Goal: Task Accomplishment & Management: Manage account settings

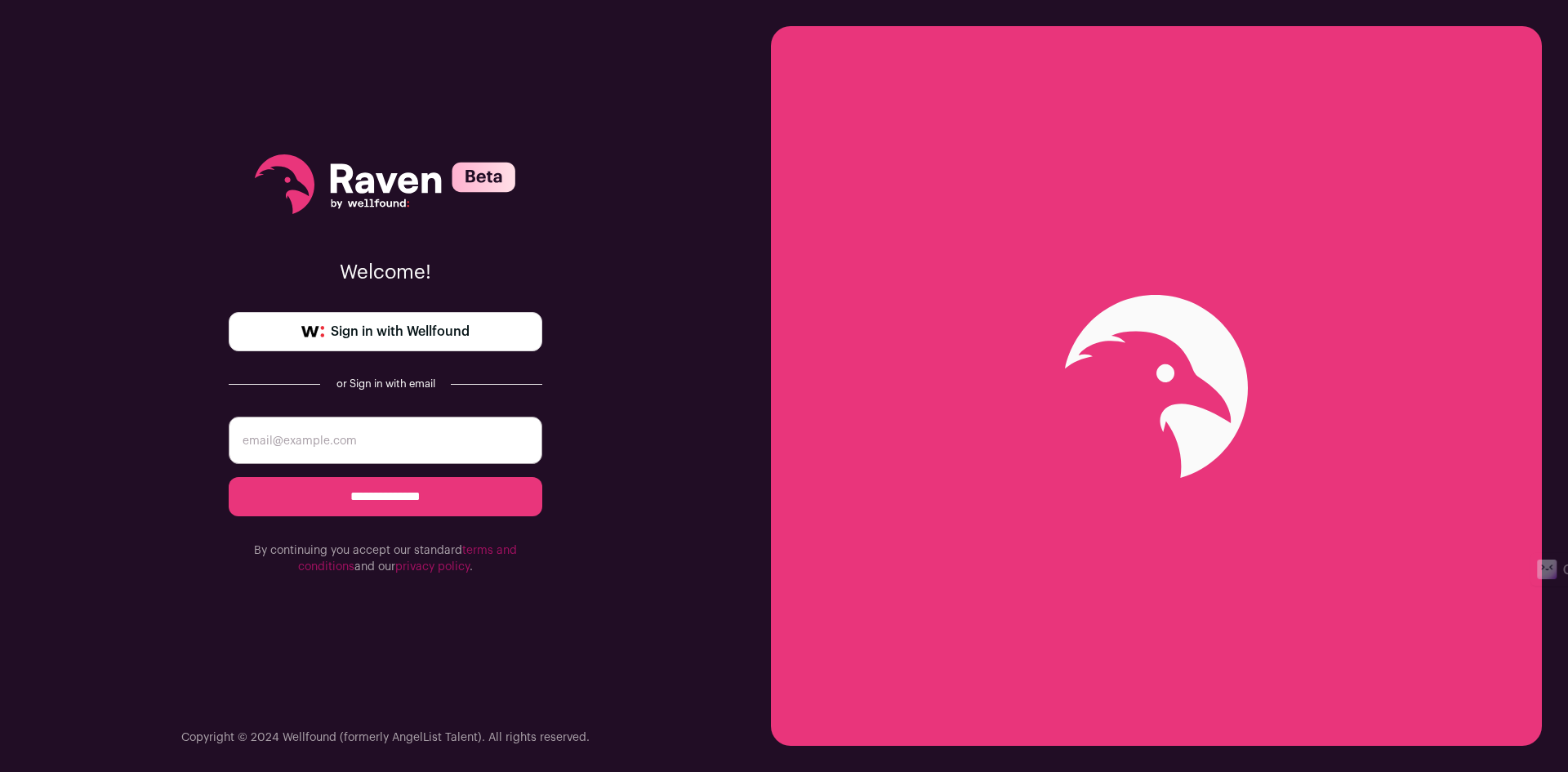
click at [472, 322] on link "Sign in with Wellfound" at bounding box center [386, 331] width 314 height 39
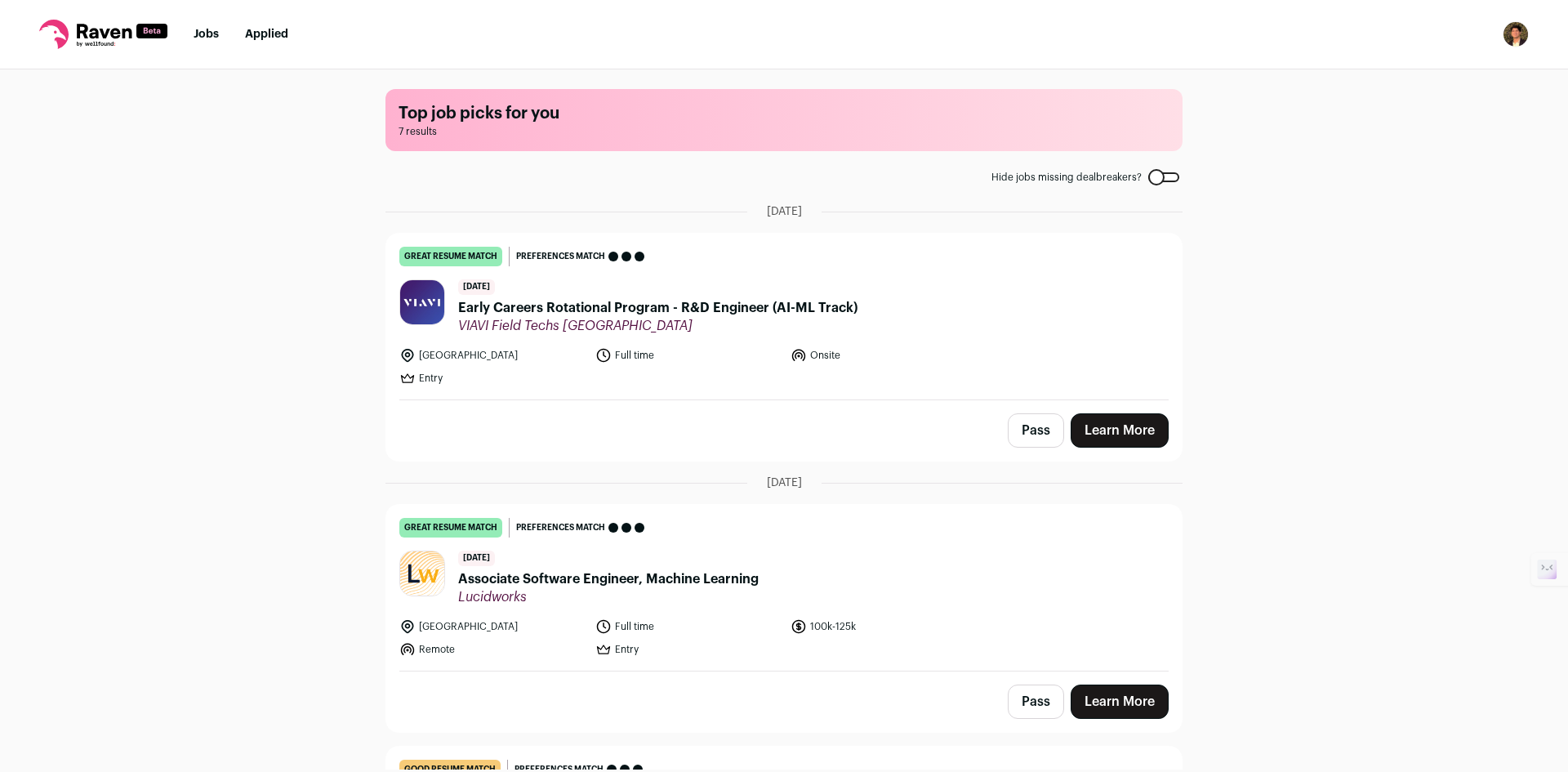
click at [1091, 431] on link "Learn More" at bounding box center [1119, 431] width 98 height 35
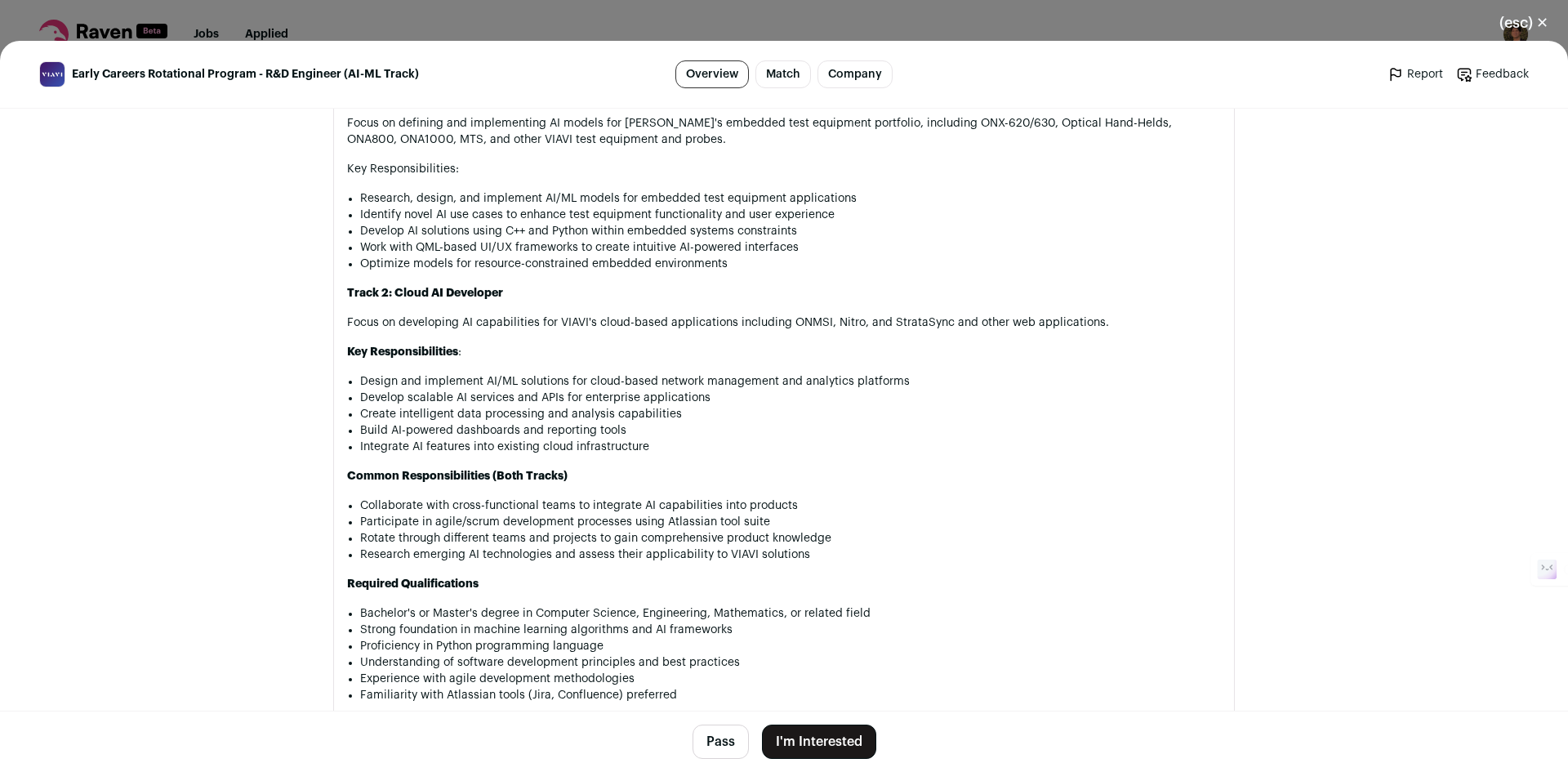
scroll to position [1552, 0]
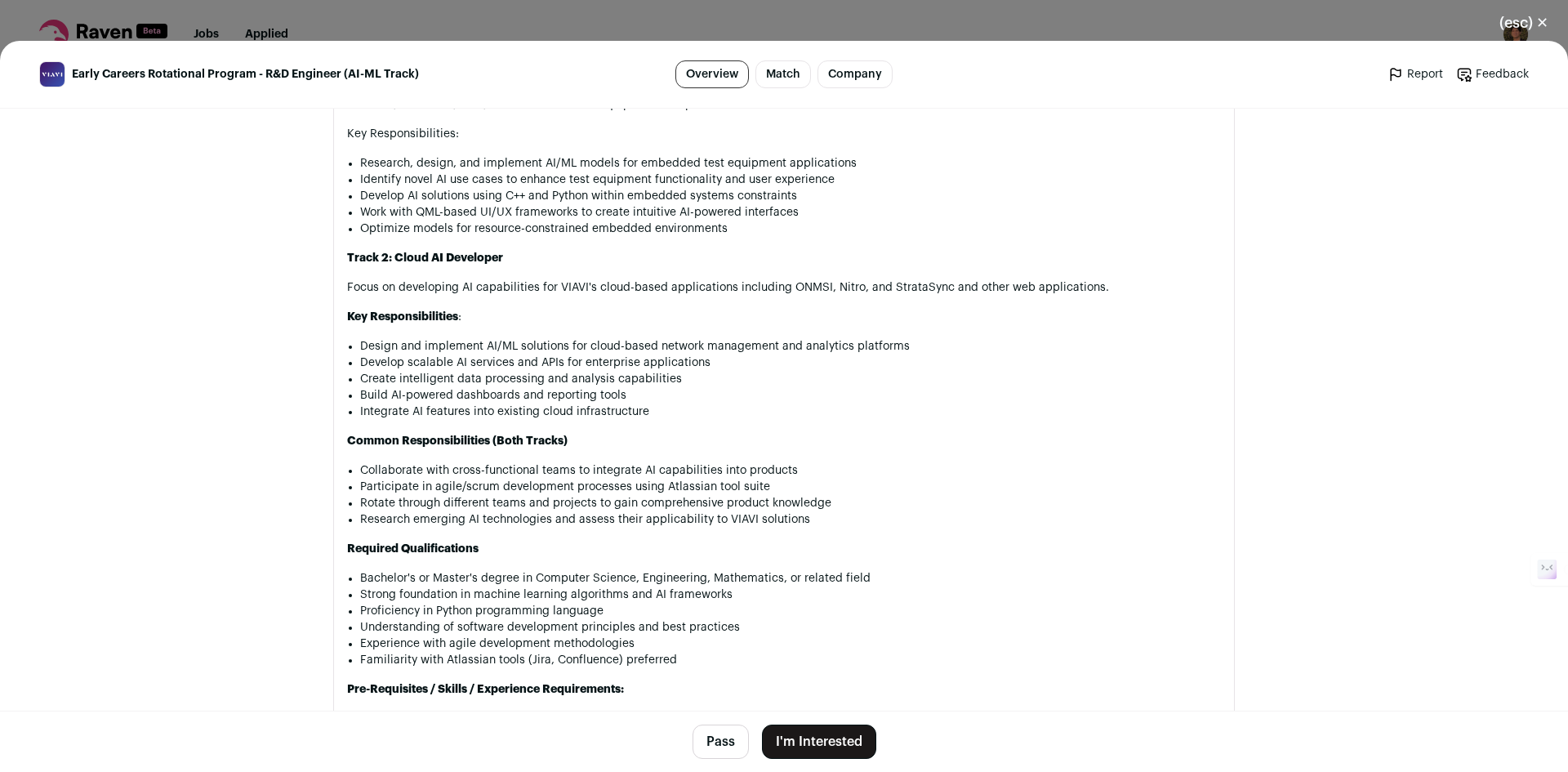
click at [847, 739] on button "I'm Interested" at bounding box center [819, 742] width 114 height 35
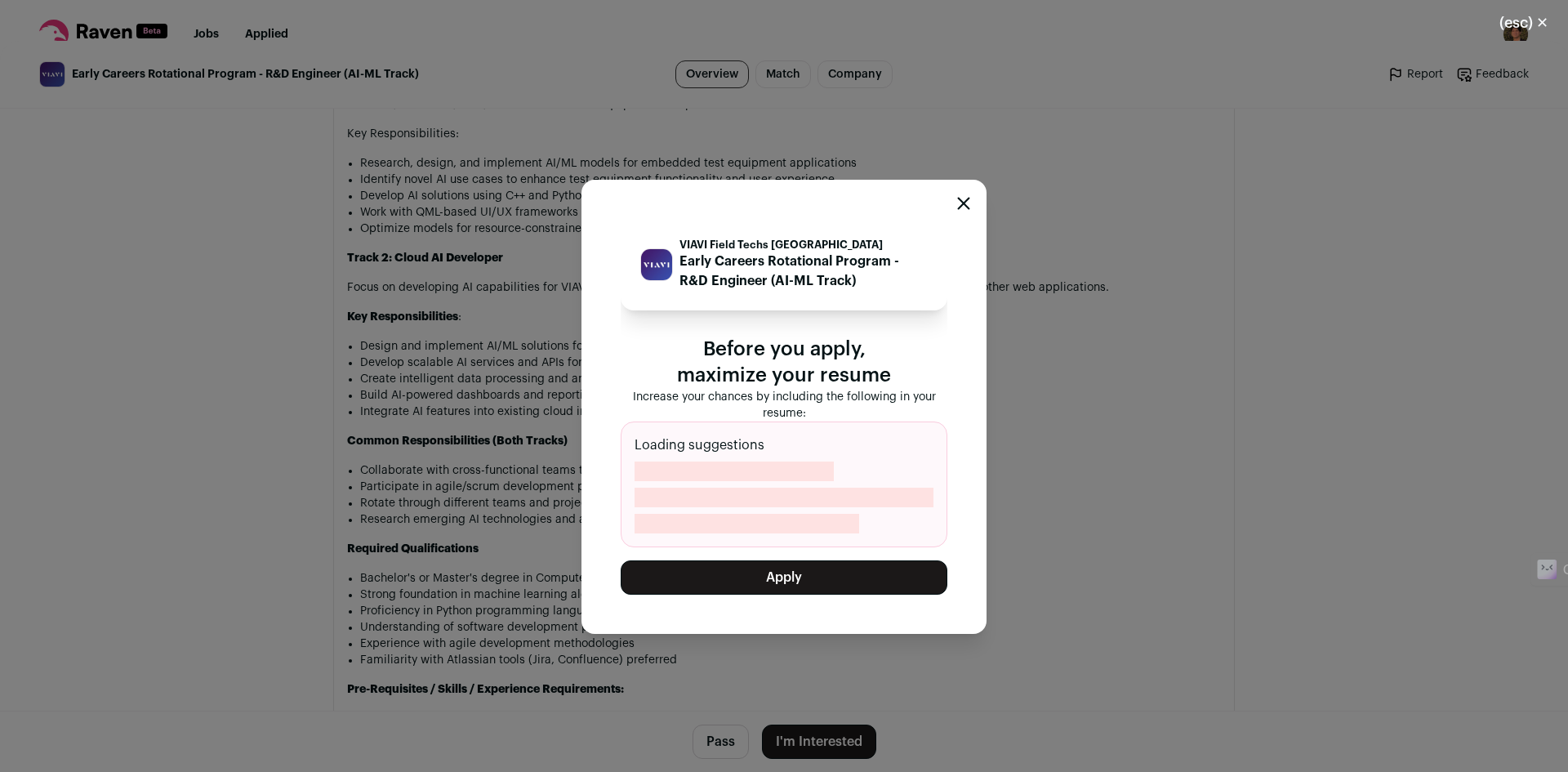
click at [801, 576] on button "Apply" at bounding box center [783, 578] width 326 height 35
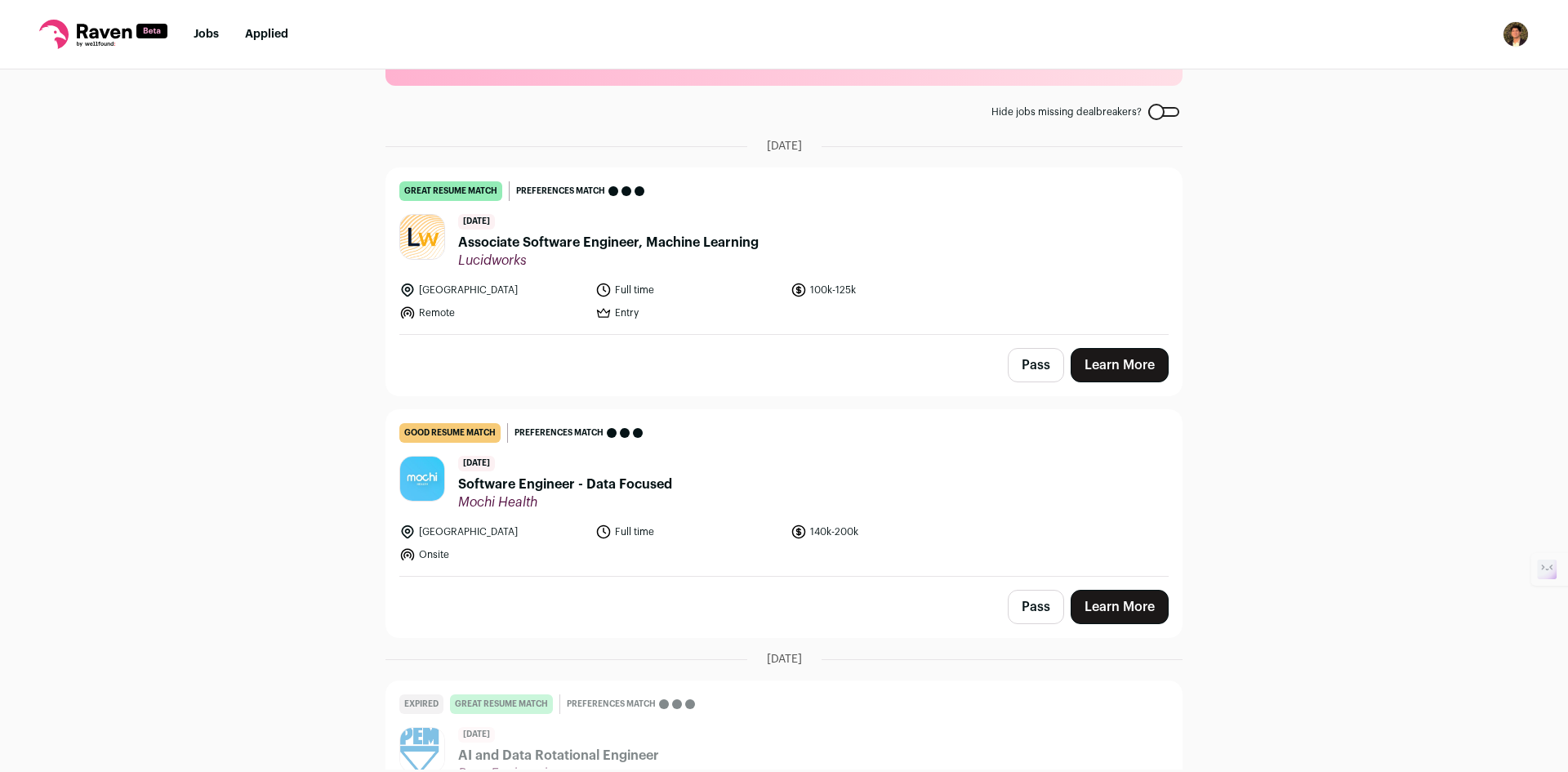
scroll to position [164, 0]
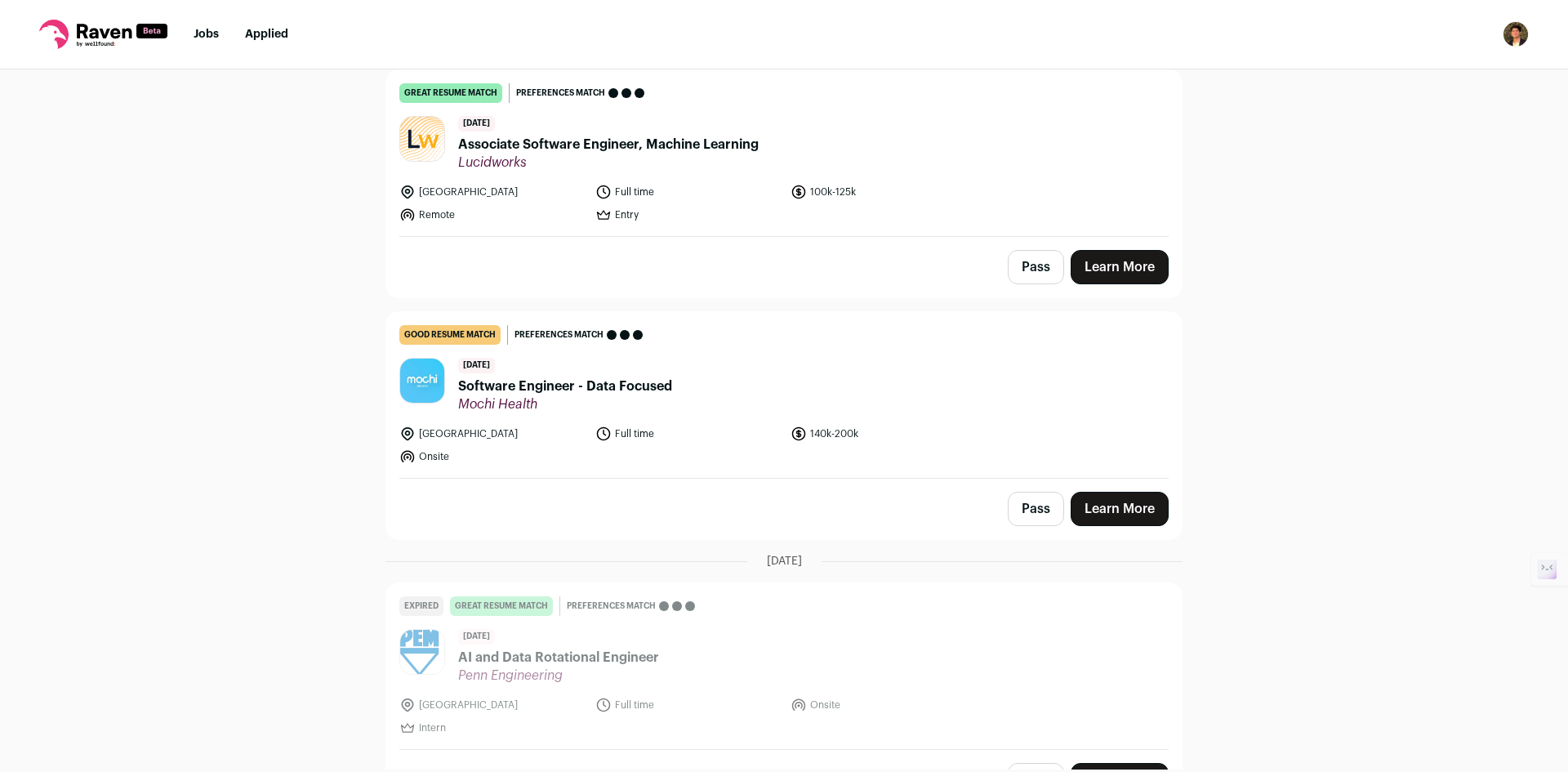
click at [1115, 258] on link "Learn More" at bounding box center [1119, 268] width 98 height 35
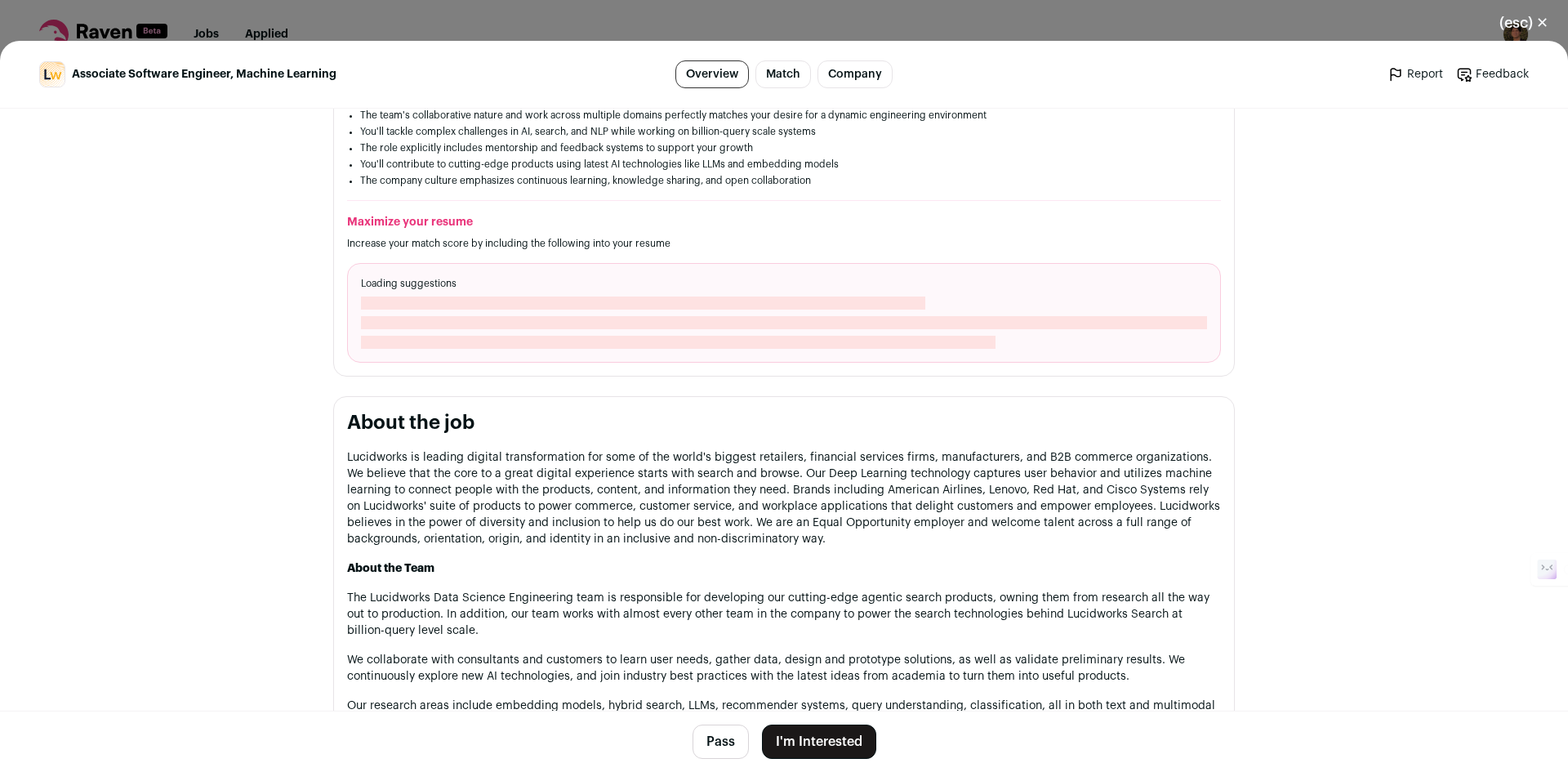
scroll to position [490, 0]
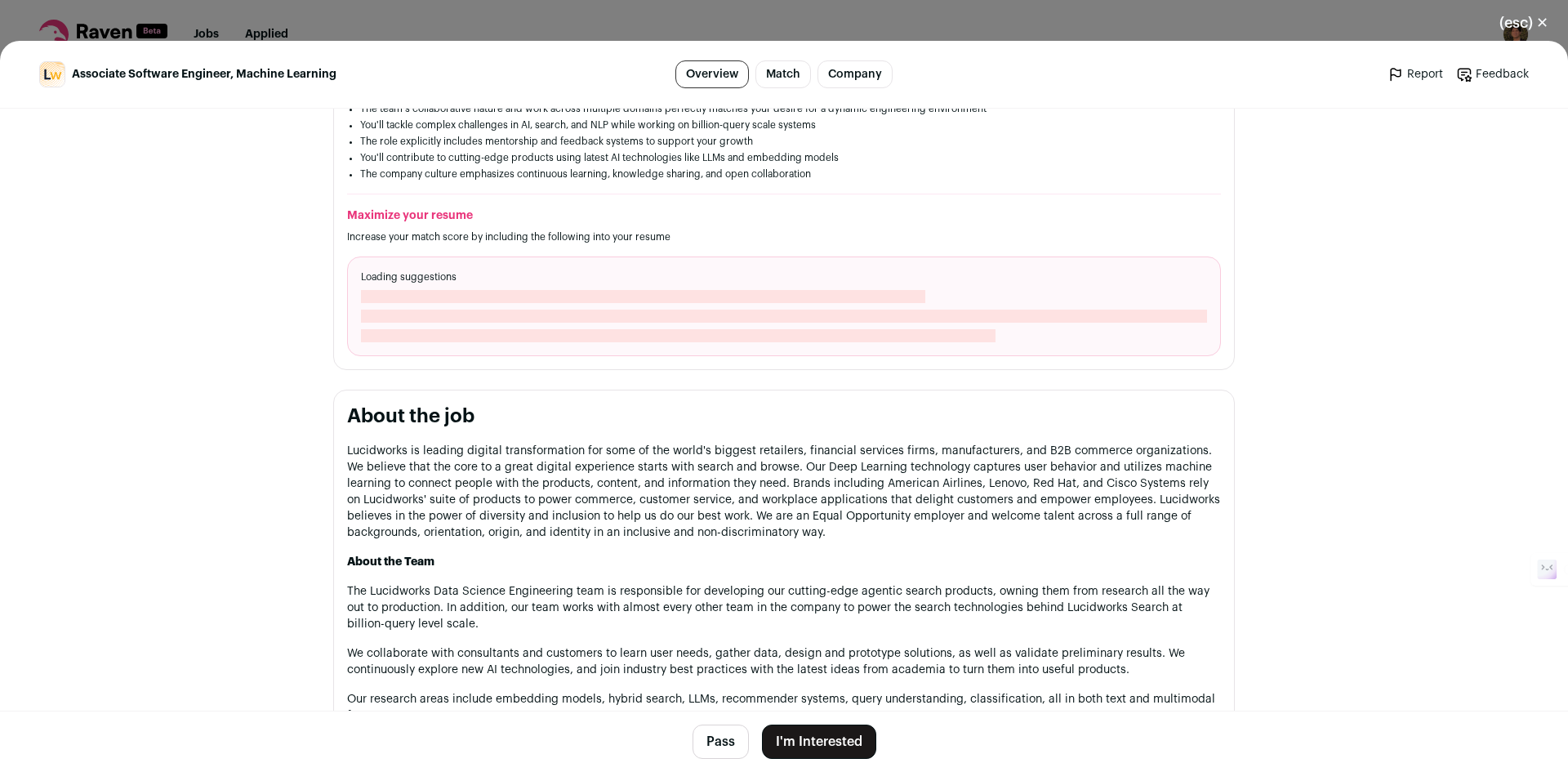
click at [820, 747] on button "I'm Interested" at bounding box center [819, 742] width 114 height 35
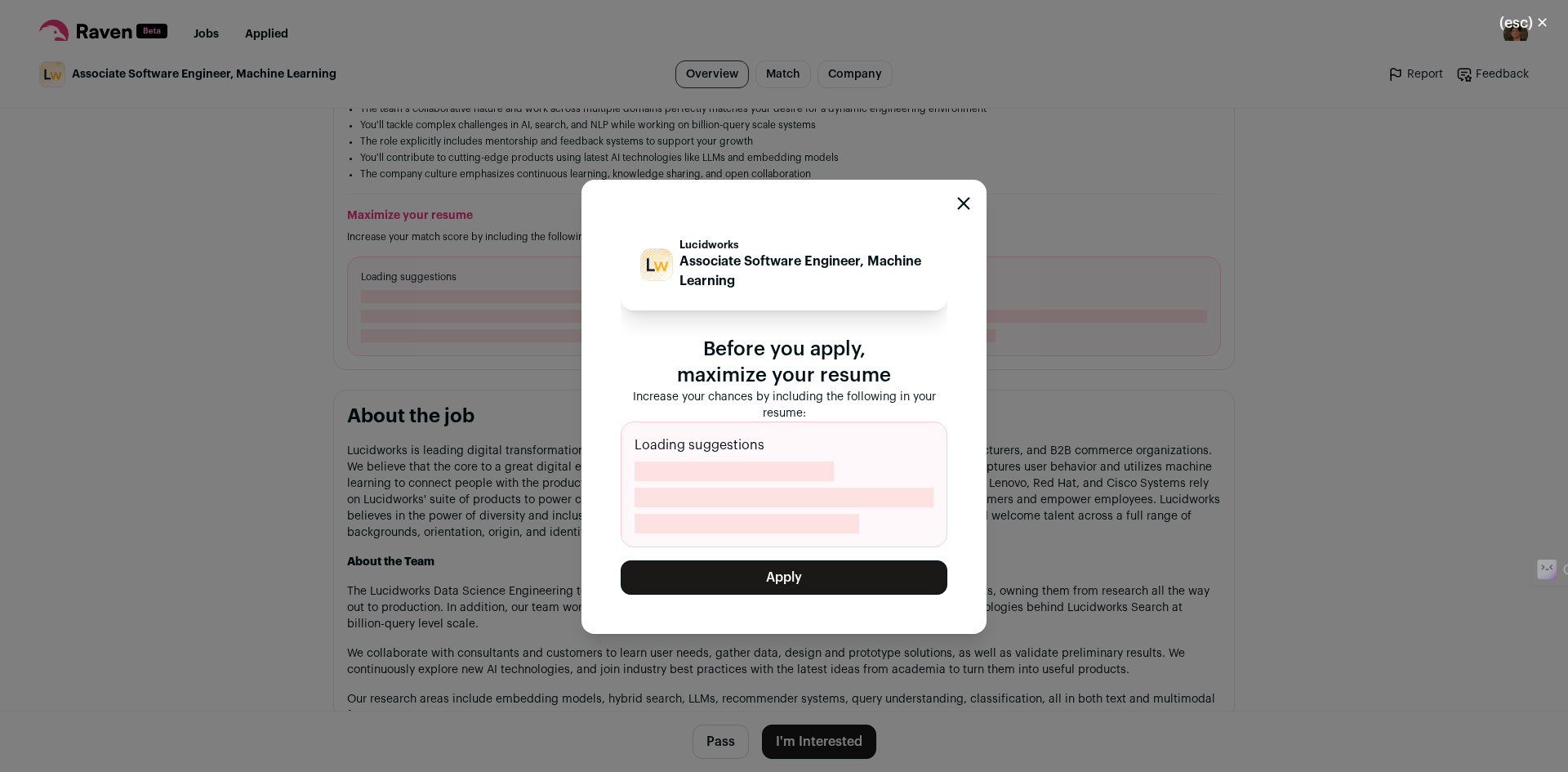
click at [921, 363] on p "Before you apply, maximize your resume" at bounding box center [783, 362] width 326 height 52
click at [700, 565] on button "Apply" at bounding box center [783, 578] width 326 height 35
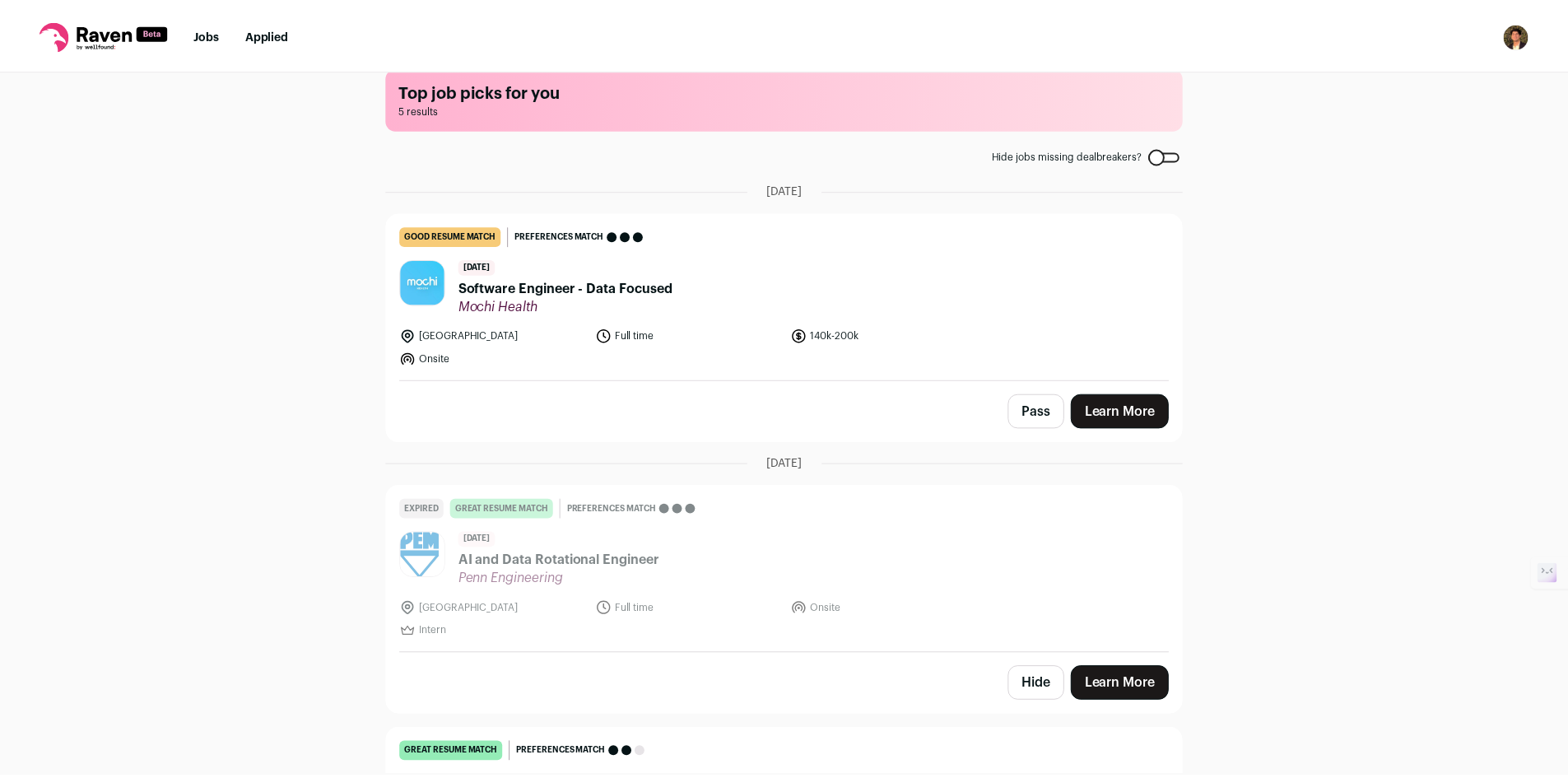
scroll to position [0, 0]
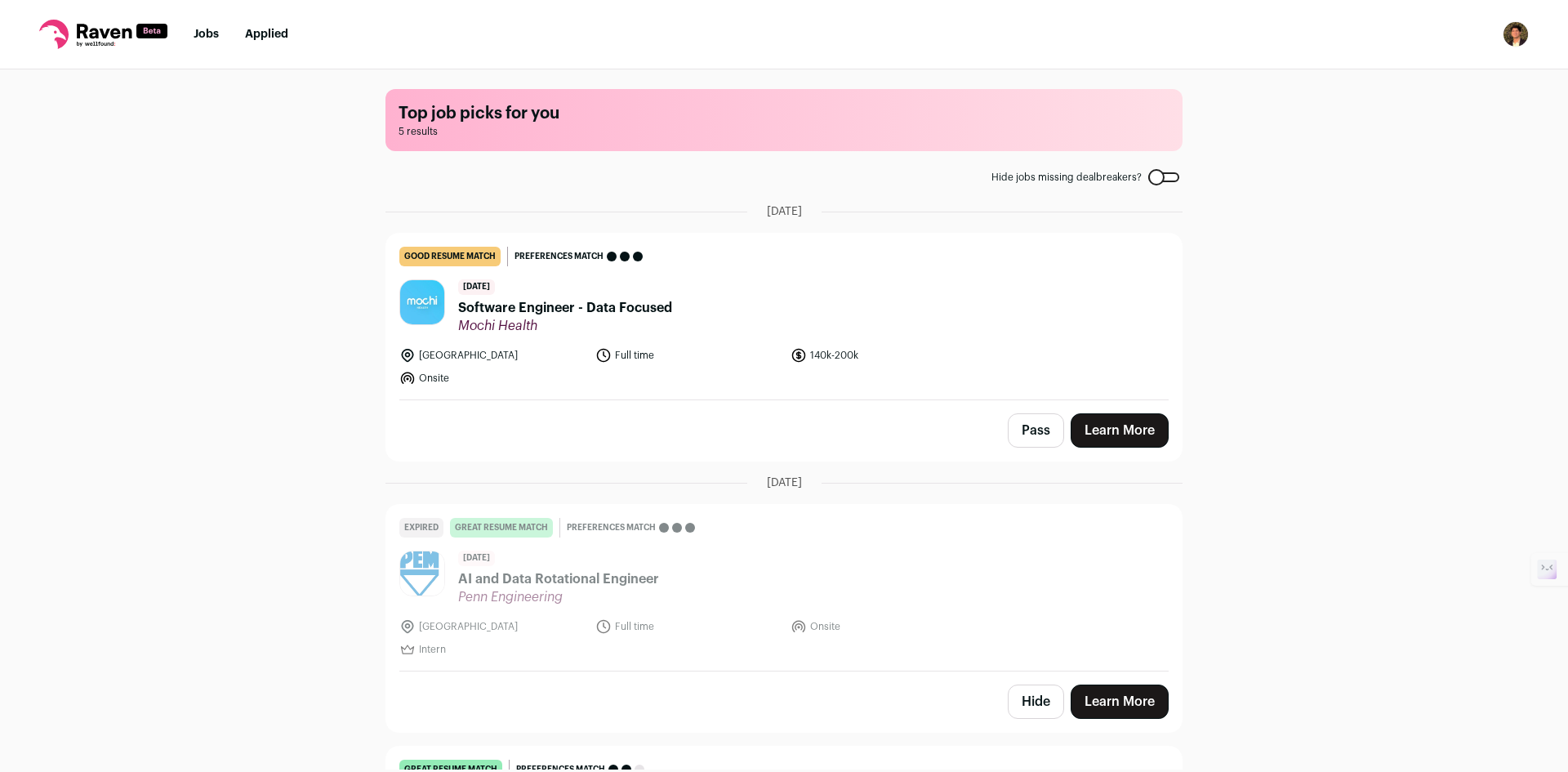
click at [1518, 45] on img "Open dropdown" at bounding box center [1516, 35] width 26 height 26
click at [1428, 72] on link "Settings" at bounding box center [1437, 75] width 180 height 39
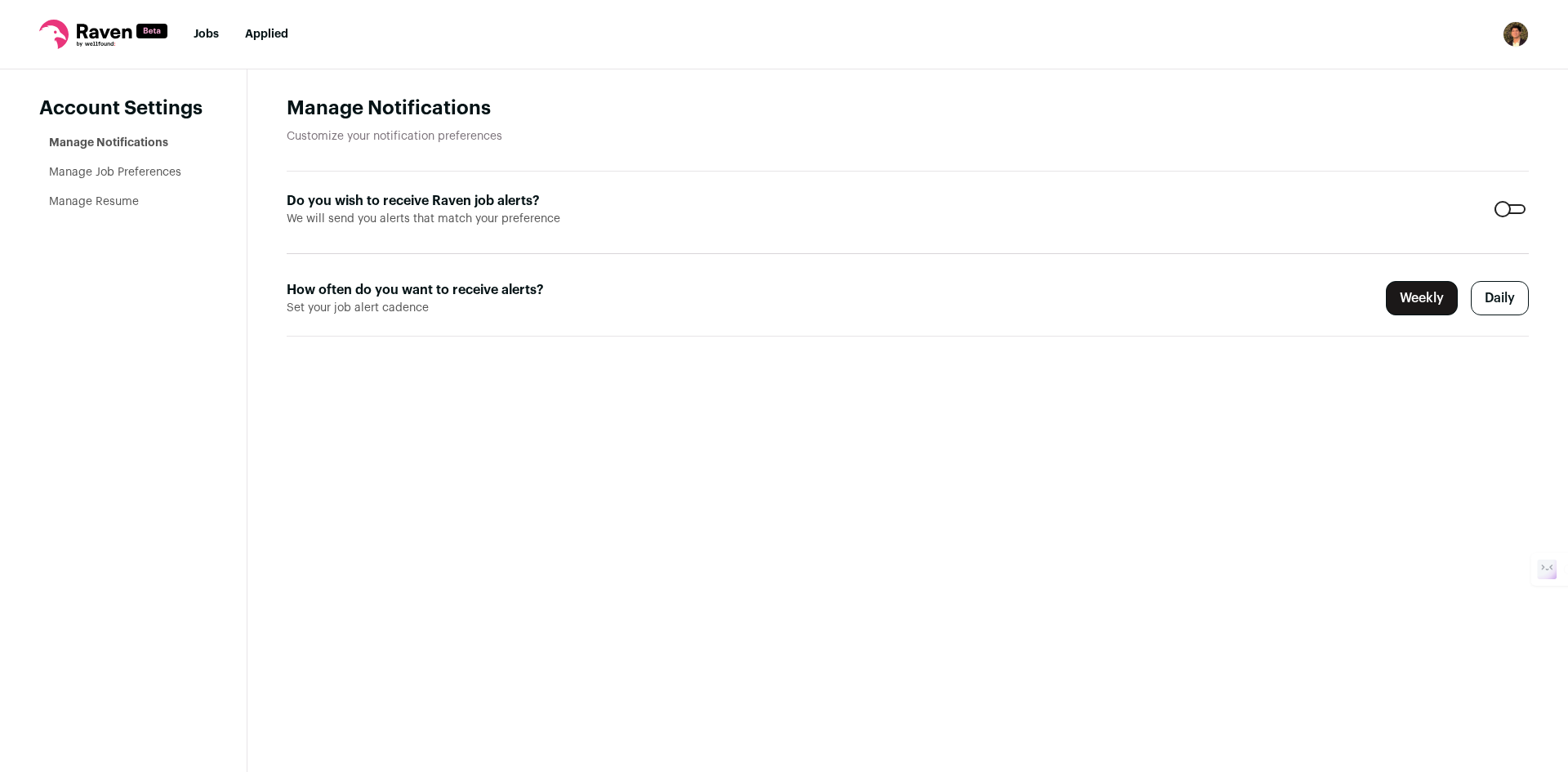
click at [141, 167] on link "Manage Job Preferences" at bounding box center [115, 173] width 132 height 12
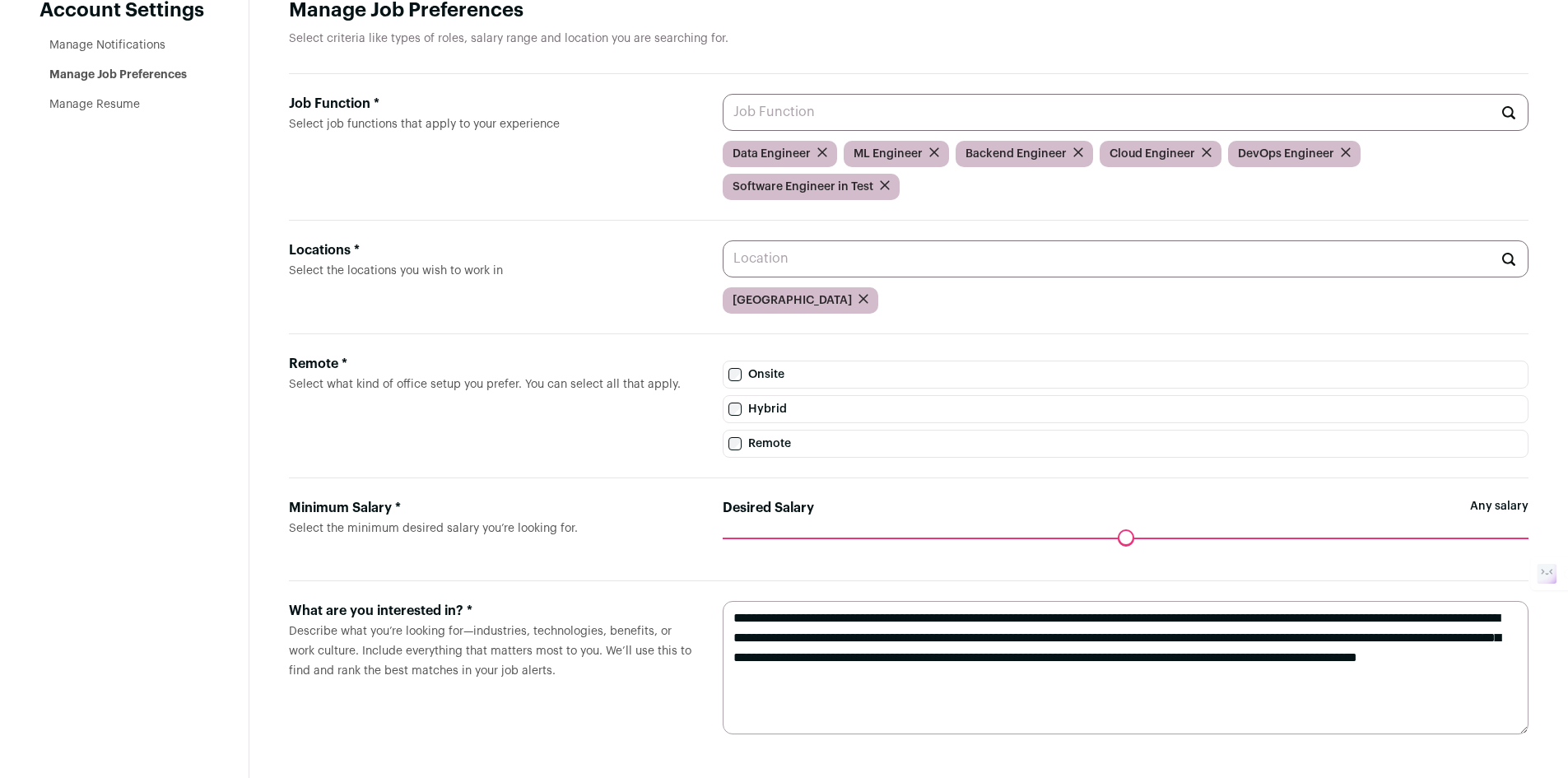
scroll to position [107, 0]
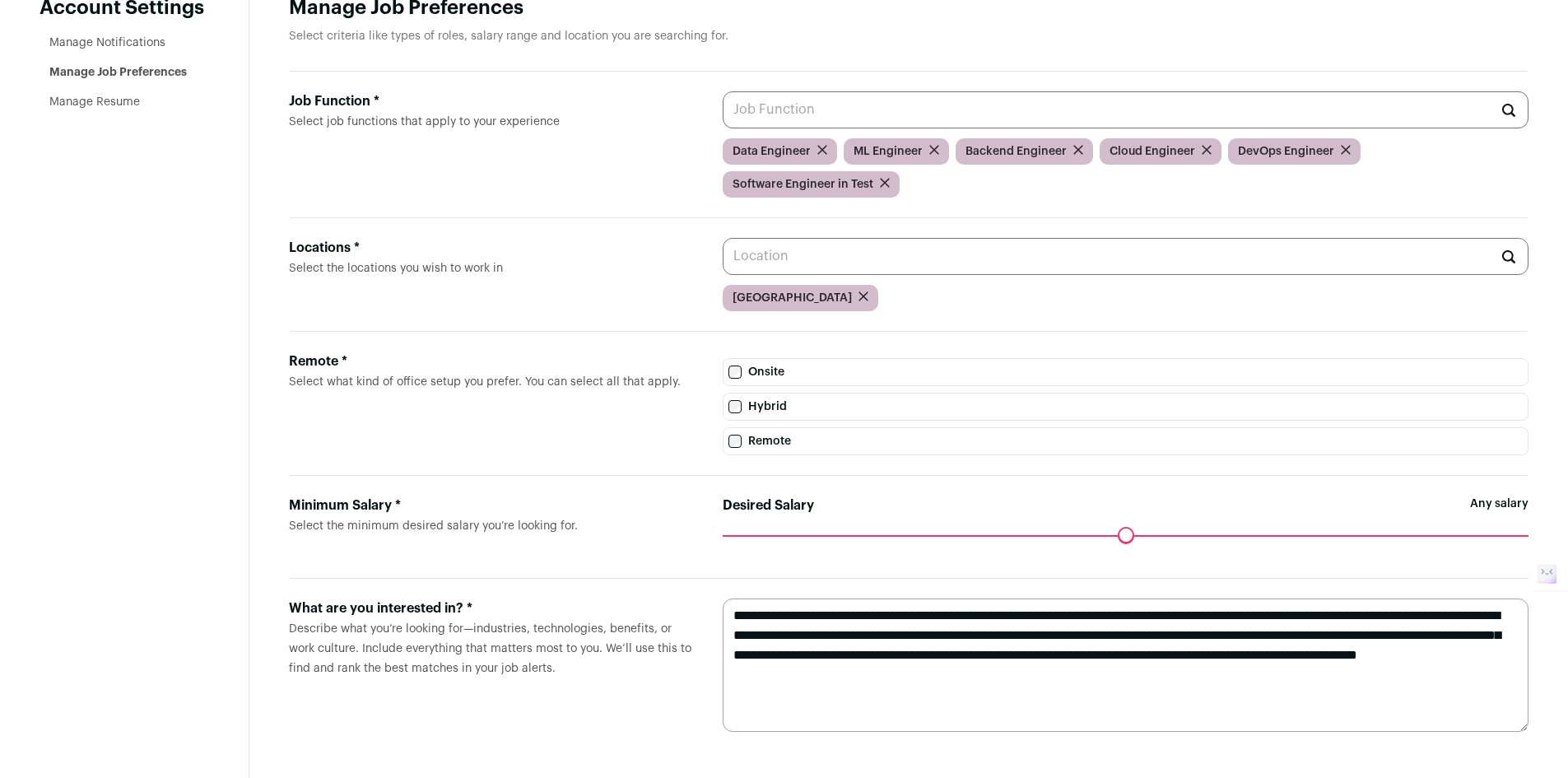
click at [849, 108] on input "Job Function * Select job functions that apply to your experience" at bounding box center [1126, 110] width 806 height 37
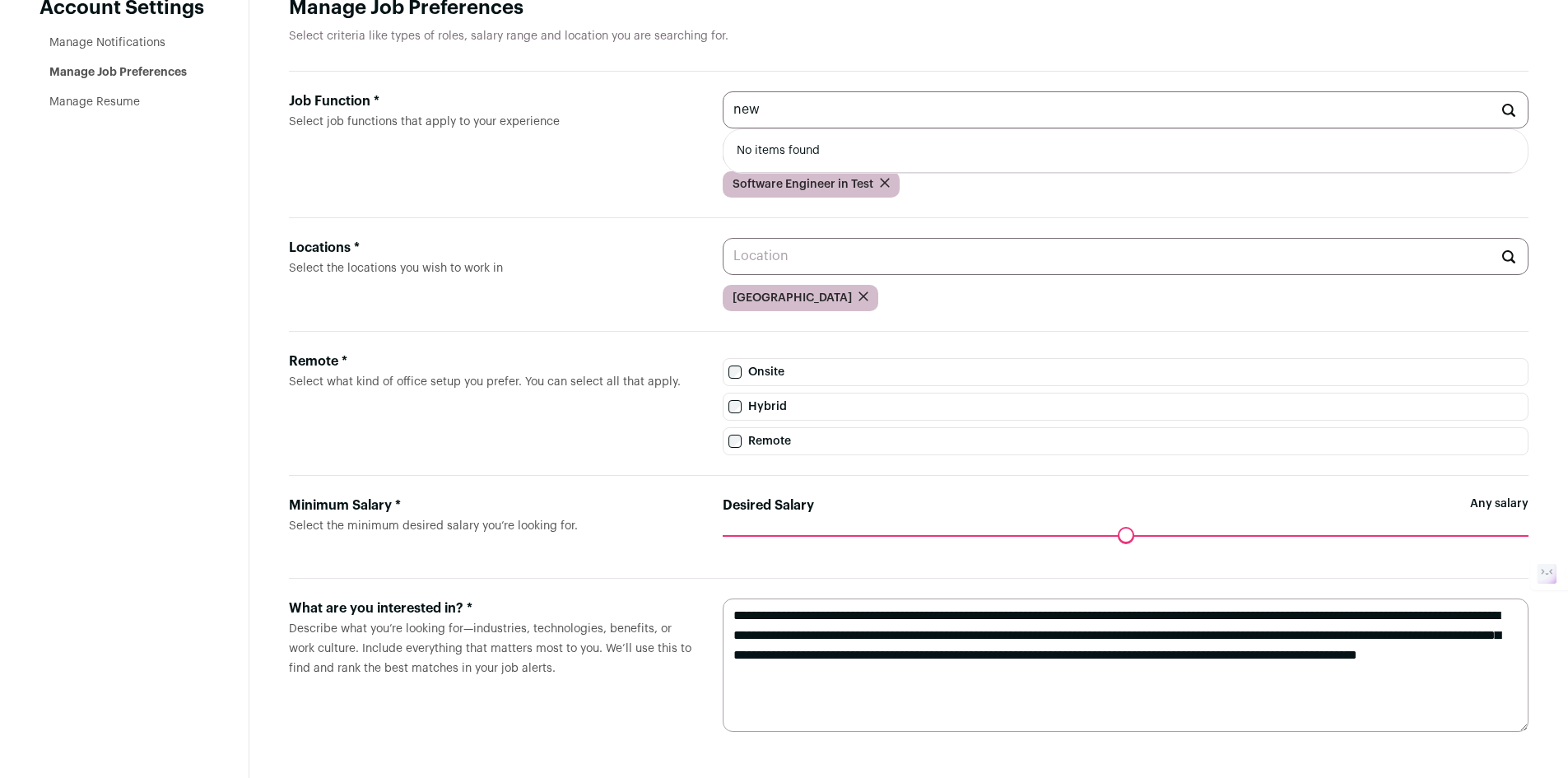
type input "new"
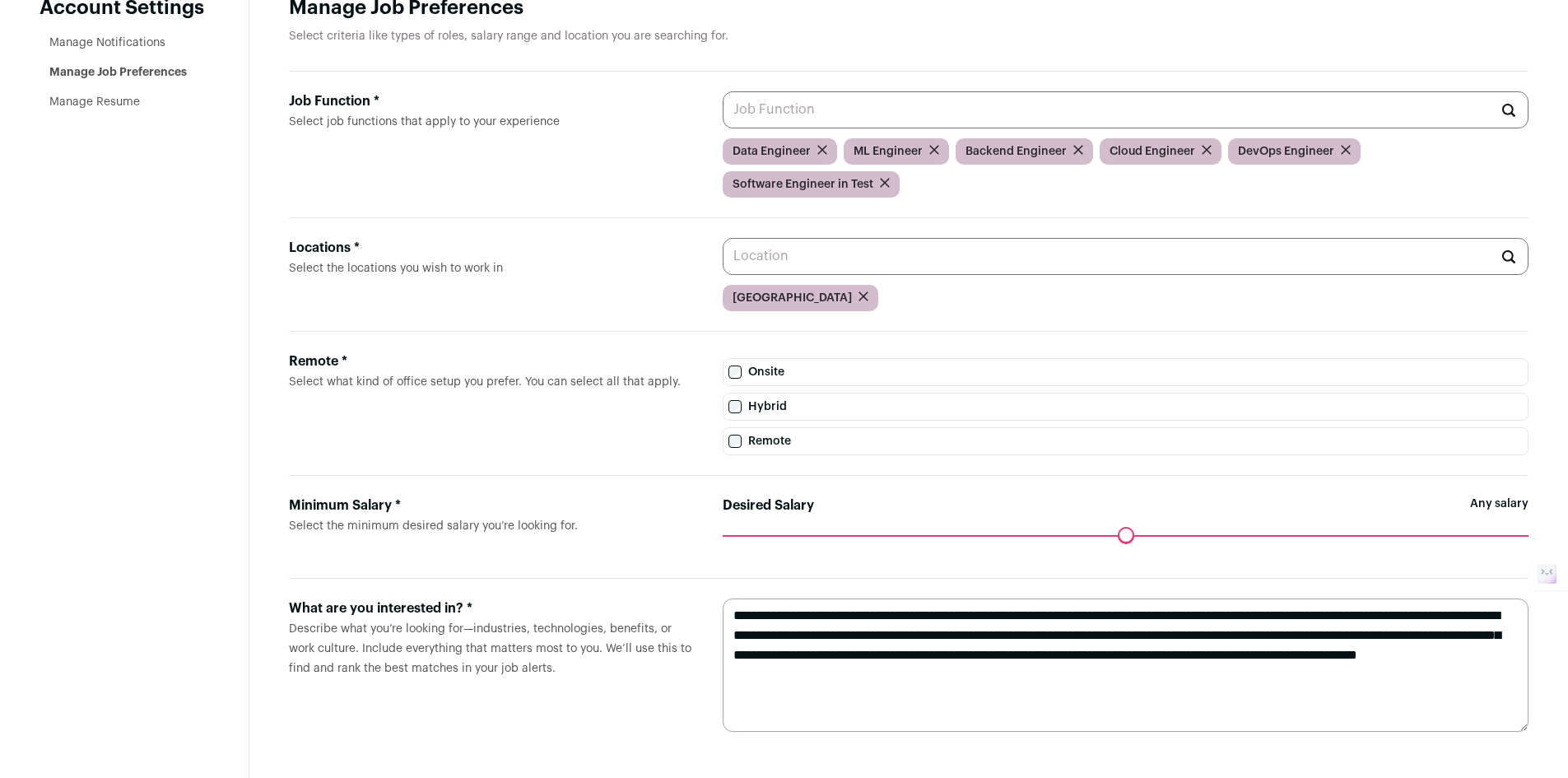
type input "a"
click at [731, 100] on input "Job Function * Select job functions that apply to your experience" at bounding box center [1126, 110] width 806 height 37
click at [688, 95] on div "Job Function *" at bounding box center [492, 102] width 407 height 20
click at [723, 95] on input "Job Function * Select job functions that apply to your experience" at bounding box center [1126, 110] width 806 height 37
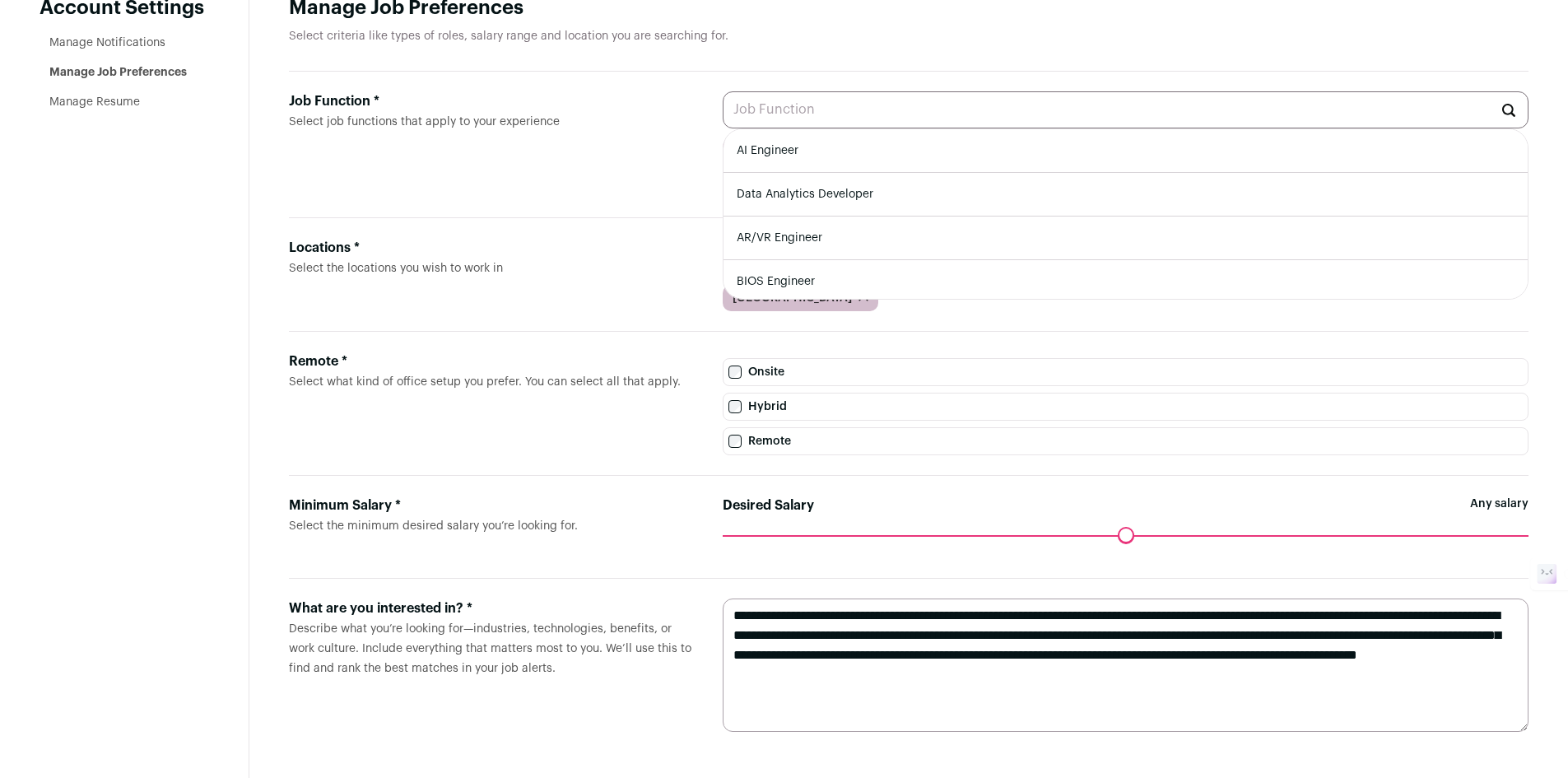
click at [805, 147] on li "AI Engineer" at bounding box center [1126, 151] width 804 height 43
type input "AI Engineer"
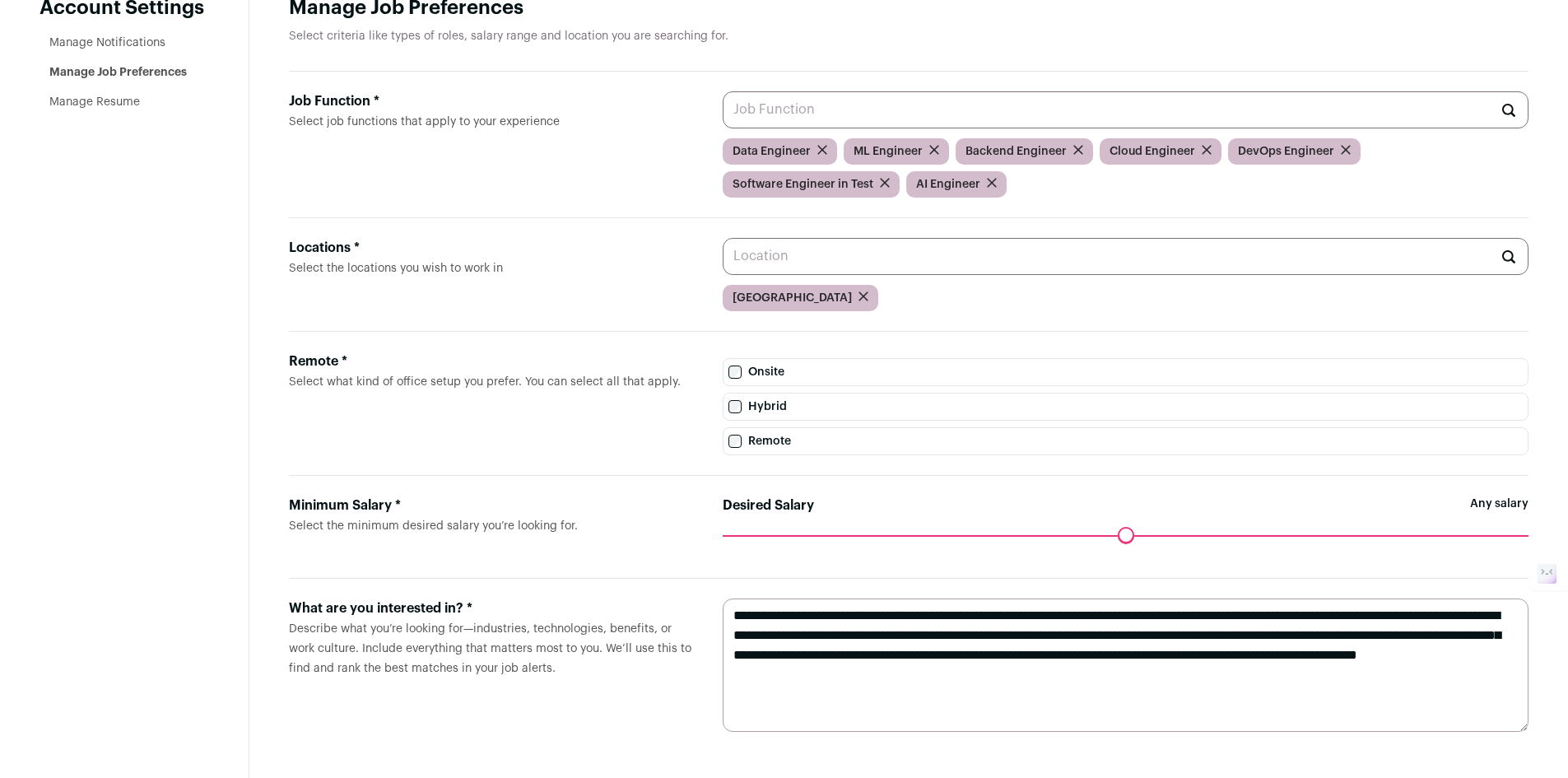
click at [895, 102] on input "Job Function * Select job functions that apply to your experience" at bounding box center [1126, 110] width 806 height 37
click at [921, 100] on input "Job Function * Select job functions that apply to your experience" at bounding box center [1126, 110] width 806 height 37
click at [908, 107] on input "Job Function * Select job functions that apply to your experience" at bounding box center [1126, 110] width 806 height 37
click at [660, 145] on label "Job Function * Select job functions that apply to your experience" at bounding box center [492, 145] width 407 height 107
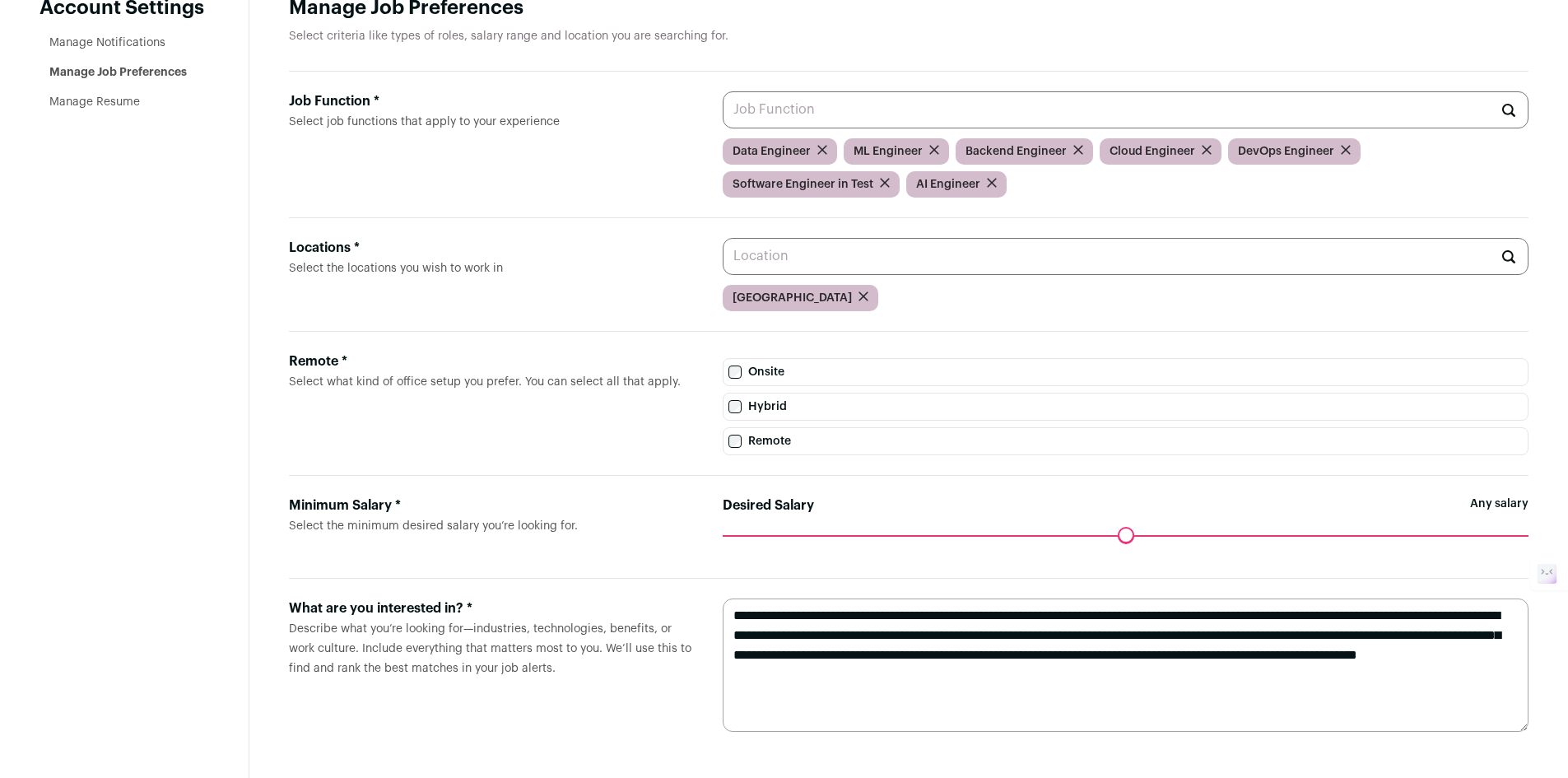
click at [723, 128] on input "Job Function * Select job functions that apply to your experience" at bounding box center [1126, 110] width 806 height 37
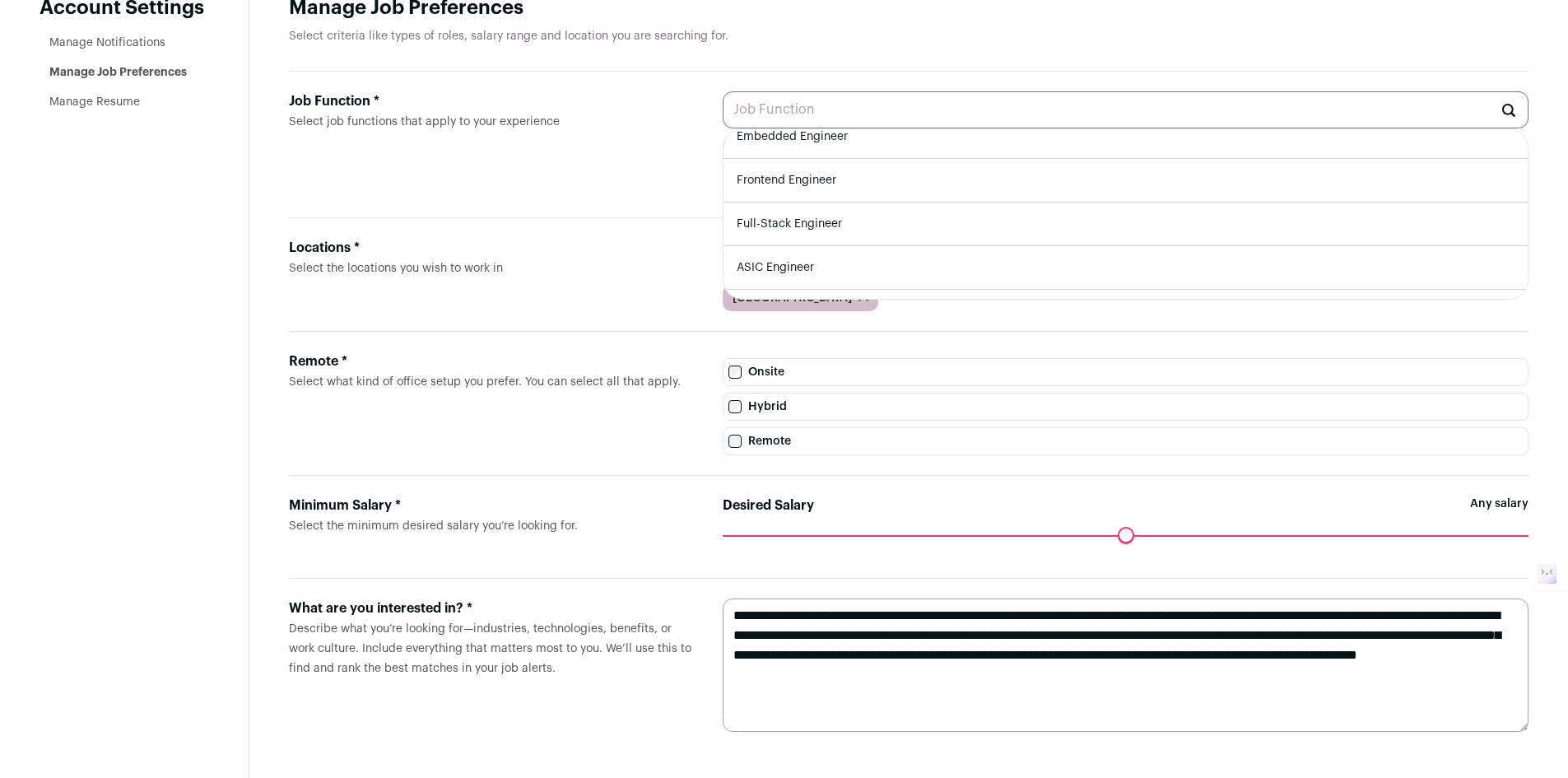
scroll to position [147, 0]
click at [970, 242] on li "Full-Stack Engineer" at bounding box center [1126, 222] width 804 height 43
type input "Full-Stack Engineer"
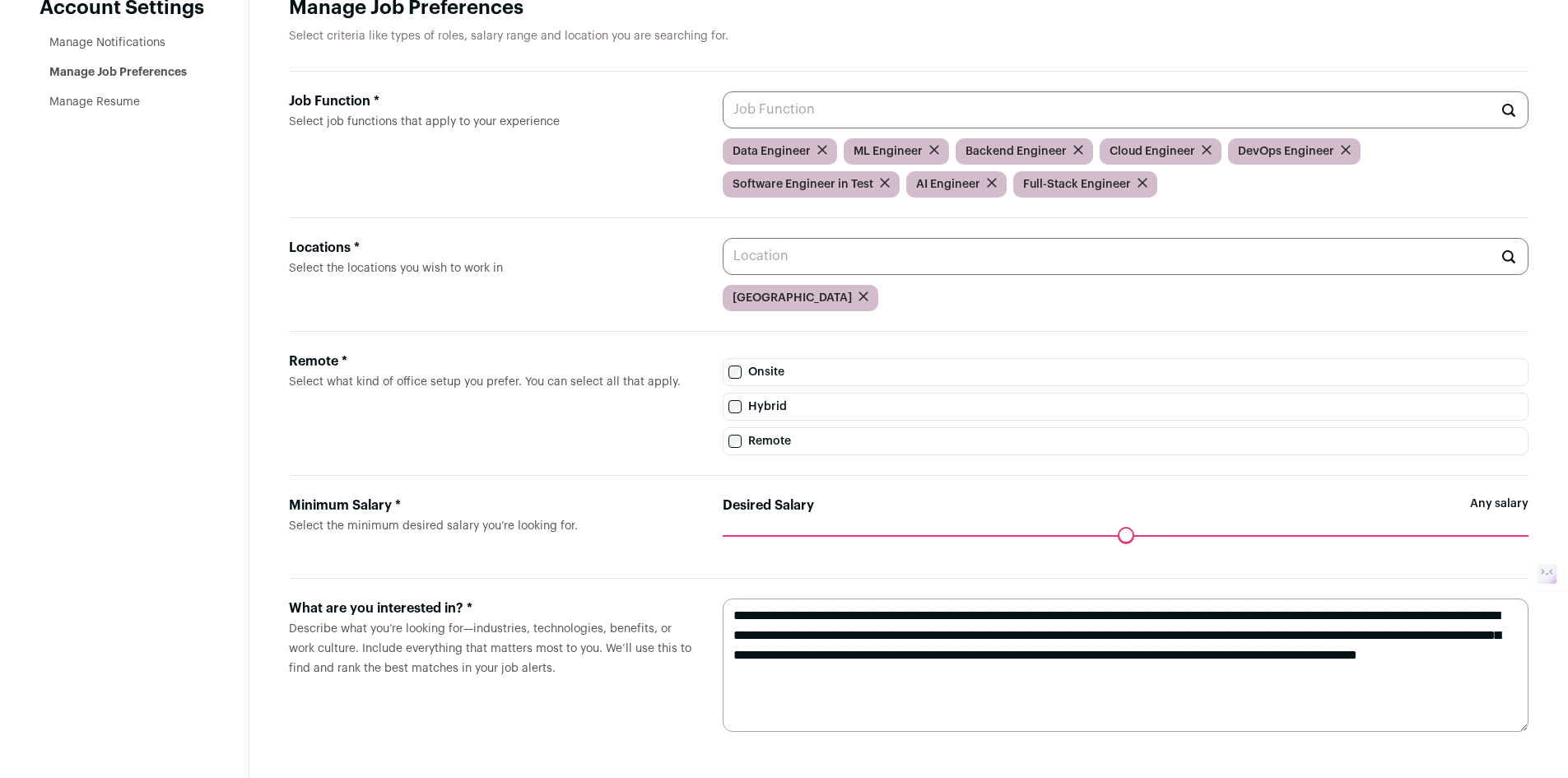
click at [862, 92] on input "Job Function * Select job functions that apply to your experience" at bounding box center [1126, 110] width 806 height 37
click at [512, 92] on div "Job Function *" at bounding box center [492, 102] width 407 height 20
click at [723, 92] on input "Job Function * Select job functions that apply to your experience" at bounding box center [1126, 110] width 806 height 37
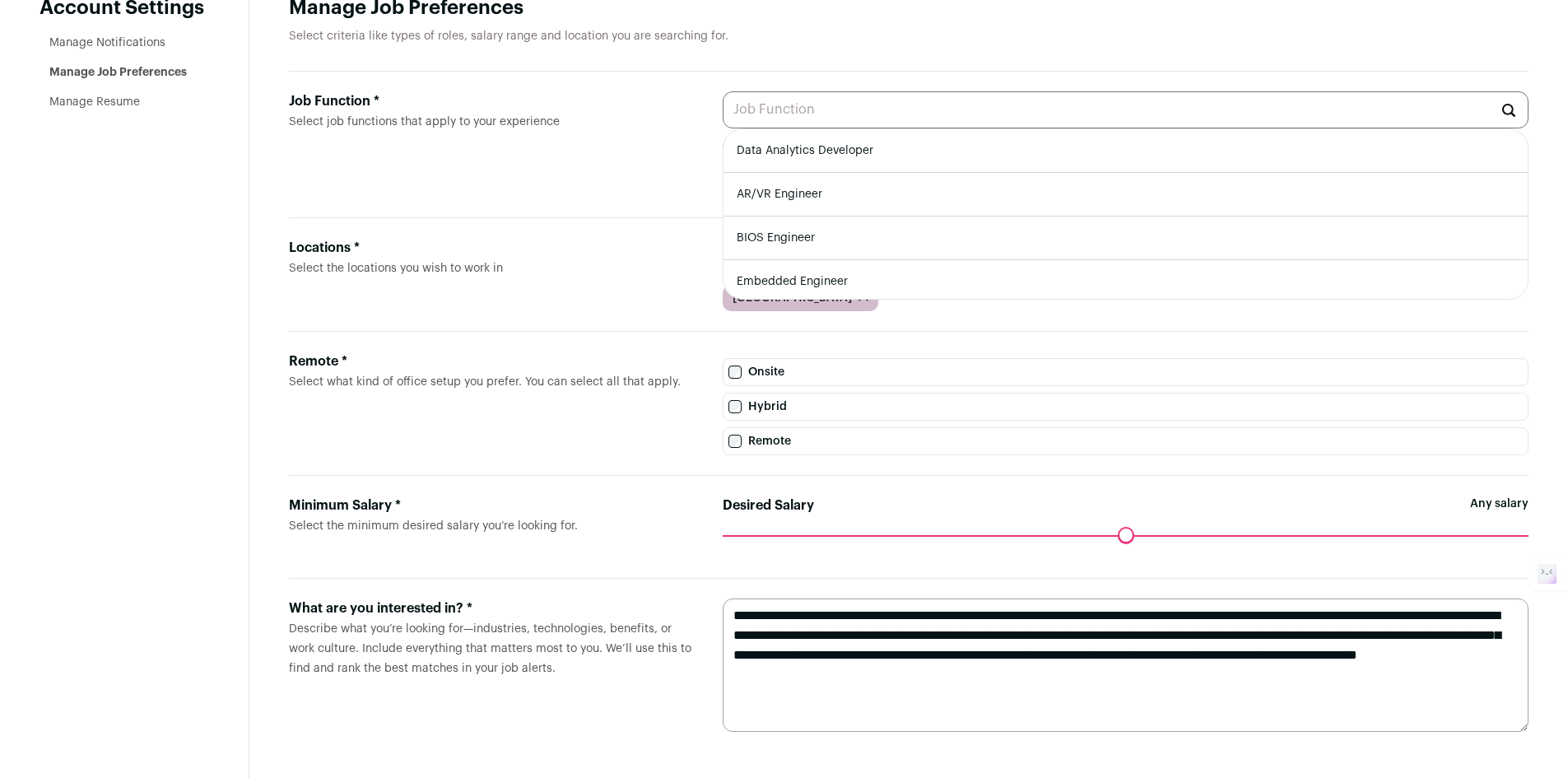
scroll to position [78, 0]
click at [908, 254] on li "Frontend Engineer" at bounding box center [1126, 247] width 804 height 43
type input "Frontend Engineer"
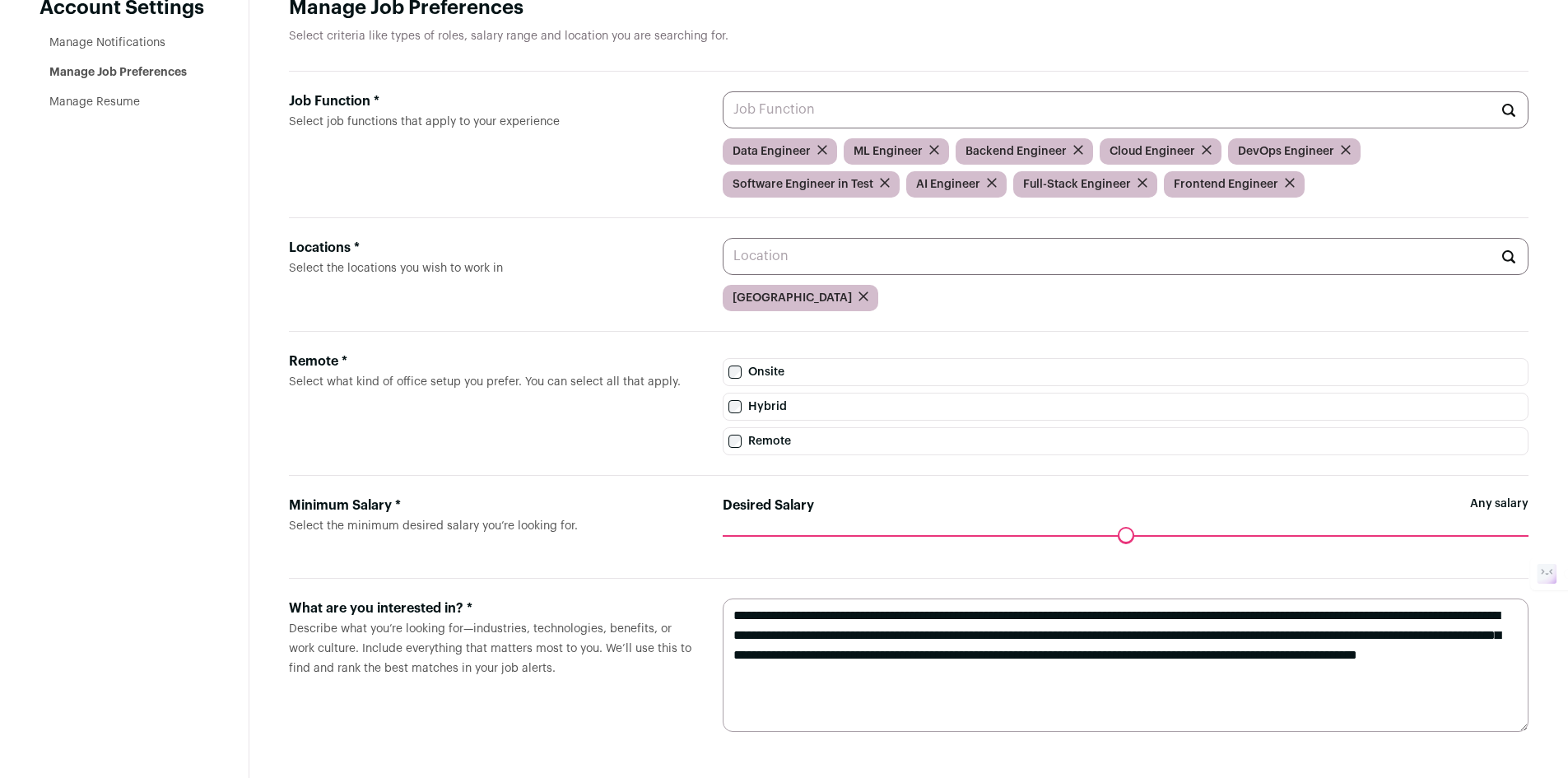
click at [1274, 687] on textarea "**********" at bounding box center [1126, 666] width 806 height 133
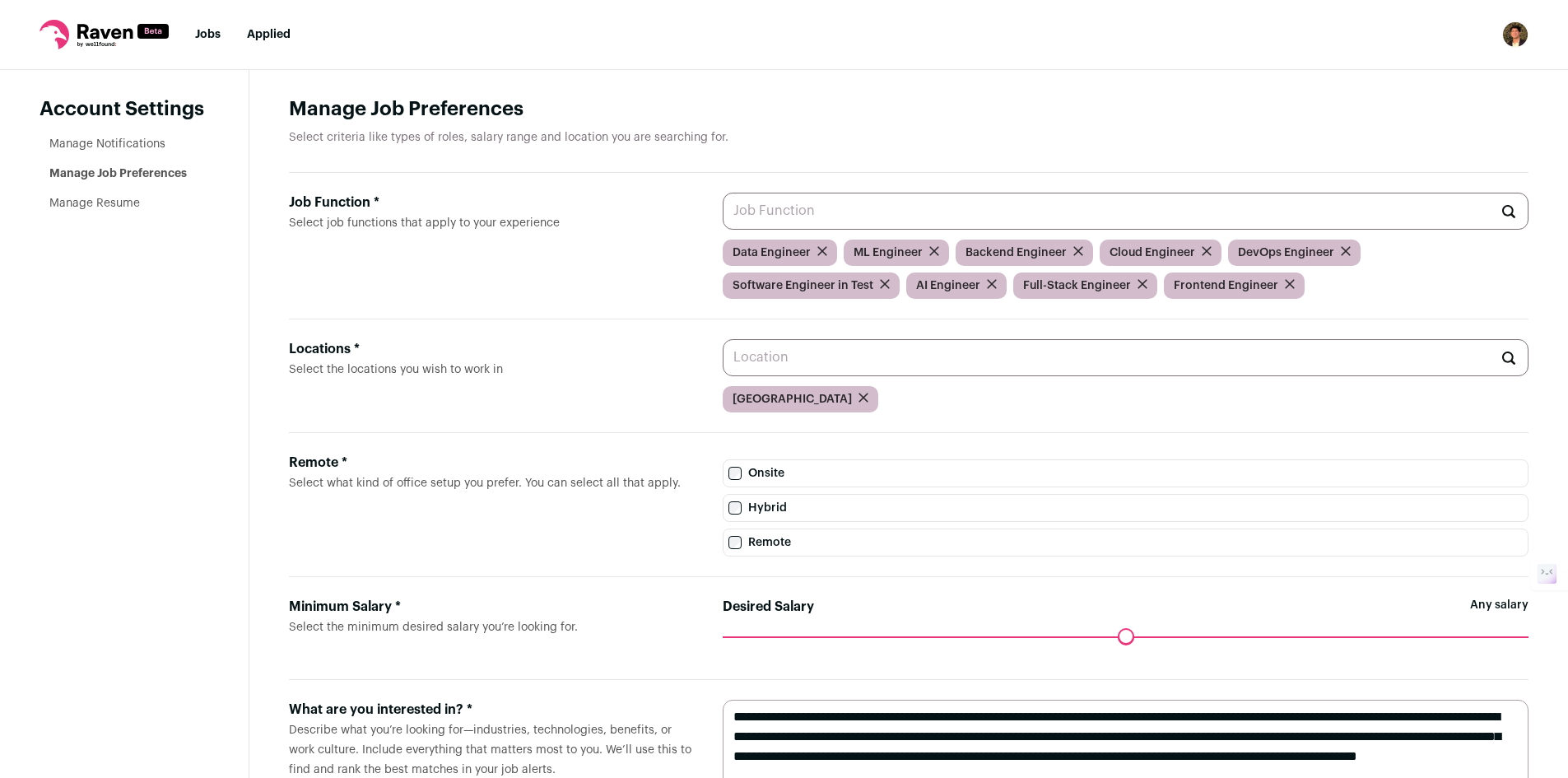
scroll to position [107, 0]
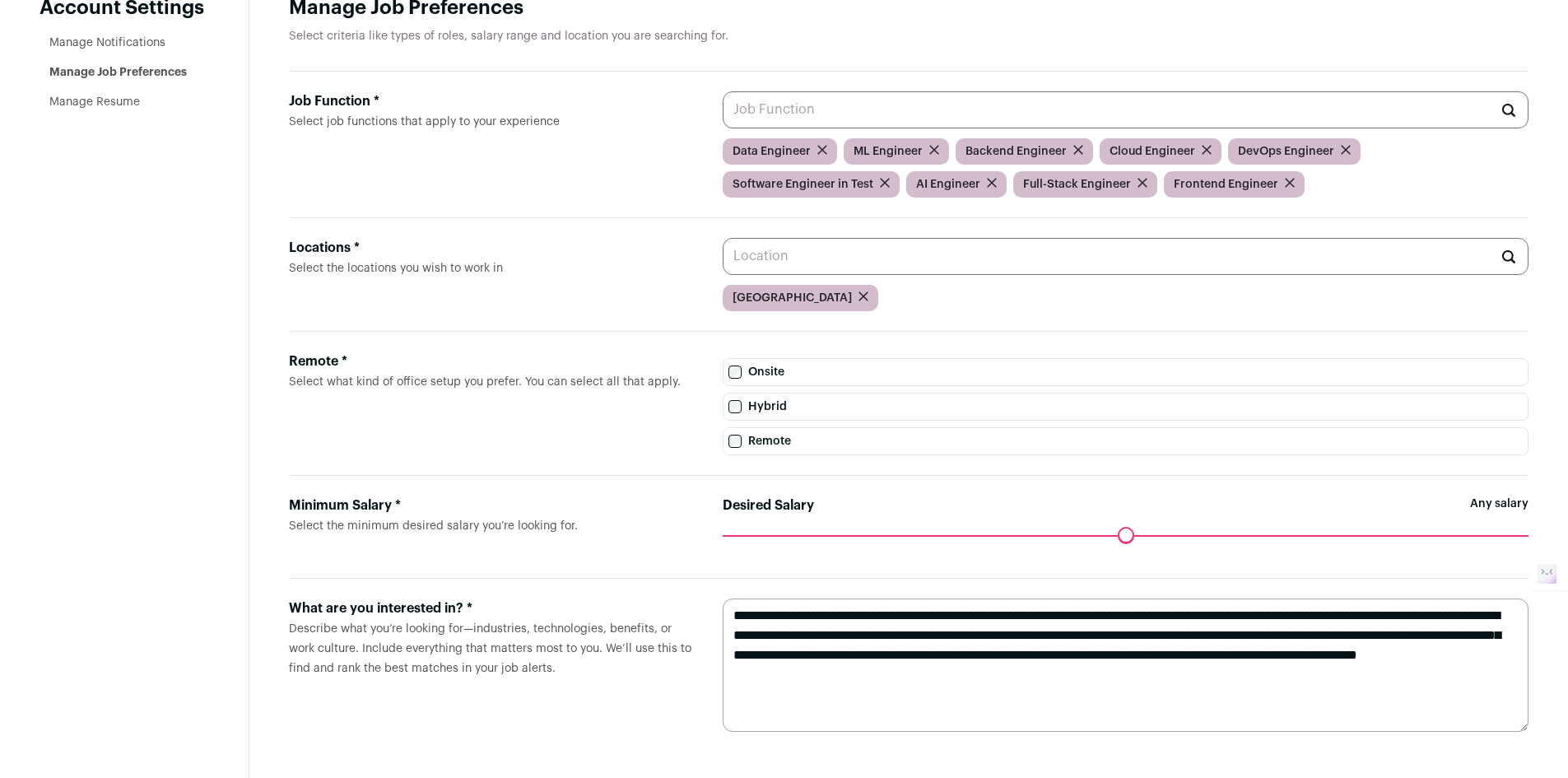
click at [87, 102] on link "Manage Resume" at bounding box center [94, 102] width 91 height 12
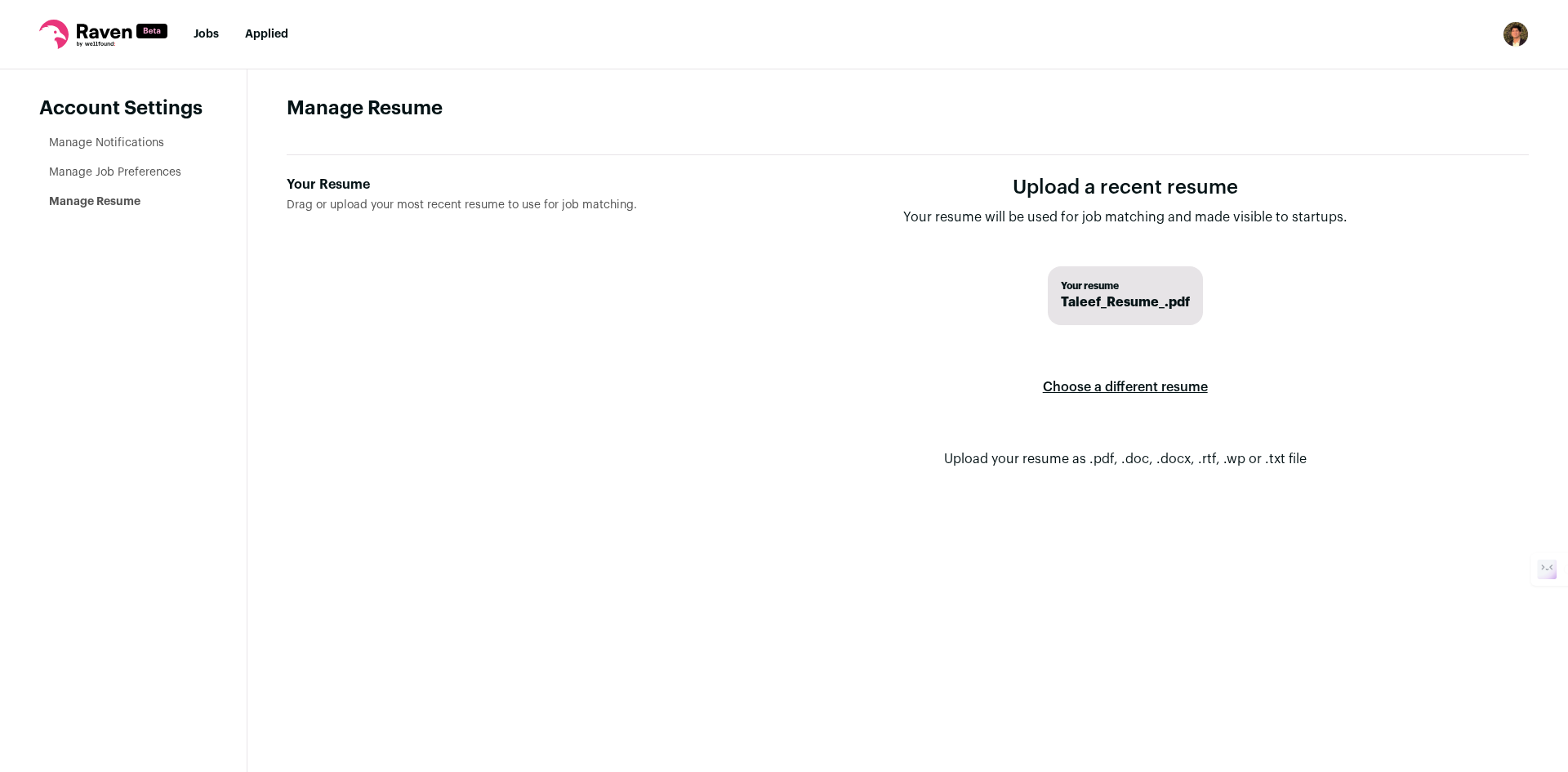
click at [1149, 389] on label "Choose a different resume" at bounding box center [1125, 387] width 165 height 45
click at [0, 0] on input "Your Resume Drag or upload your most recent resume to use for job matching." at bounding box center [0, 0] width 0 height 0
click at [126, 137] on link "Manage Notifications" at bounding box center [106, 143] width 115 height 12
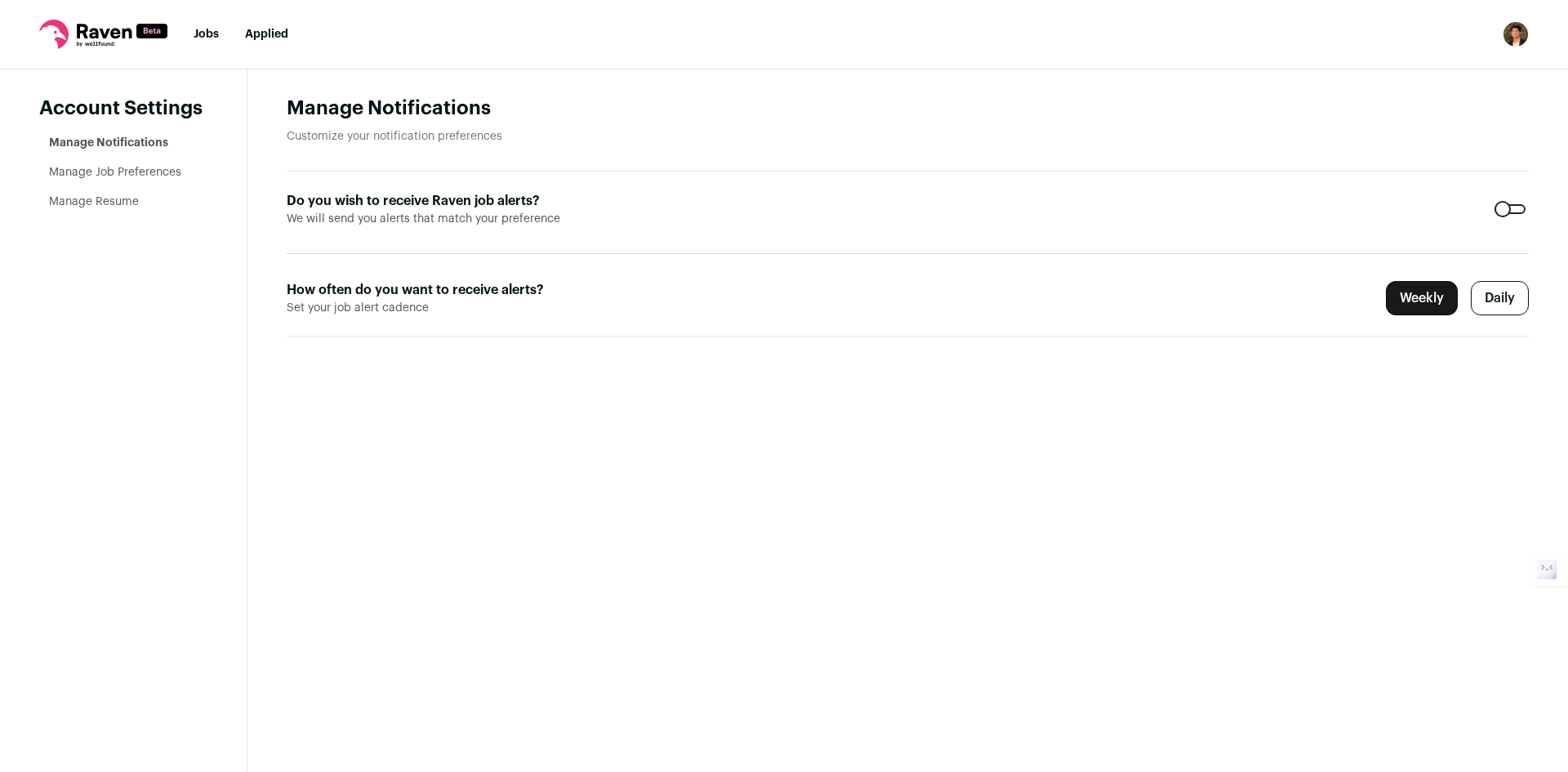
click at [204, 36] on link "Jobs" at bounding box center [206, 35] width 26 height 12
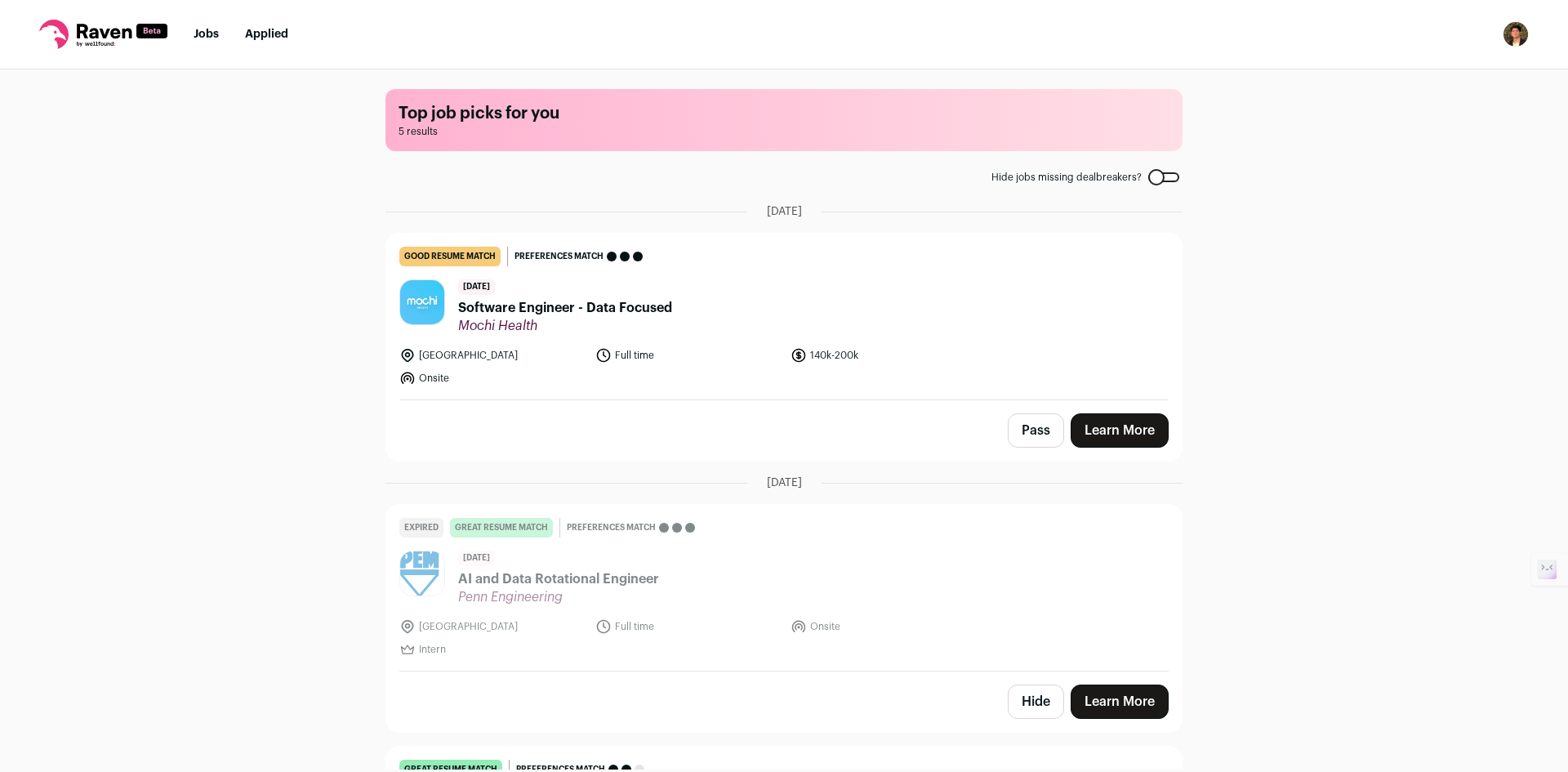
click at [1253, 215] on div "Top job picks for you 5 results Hide jobs missing dealbreakers? September 8th, …" at bounding box center [784, 419] width 1568 height 700
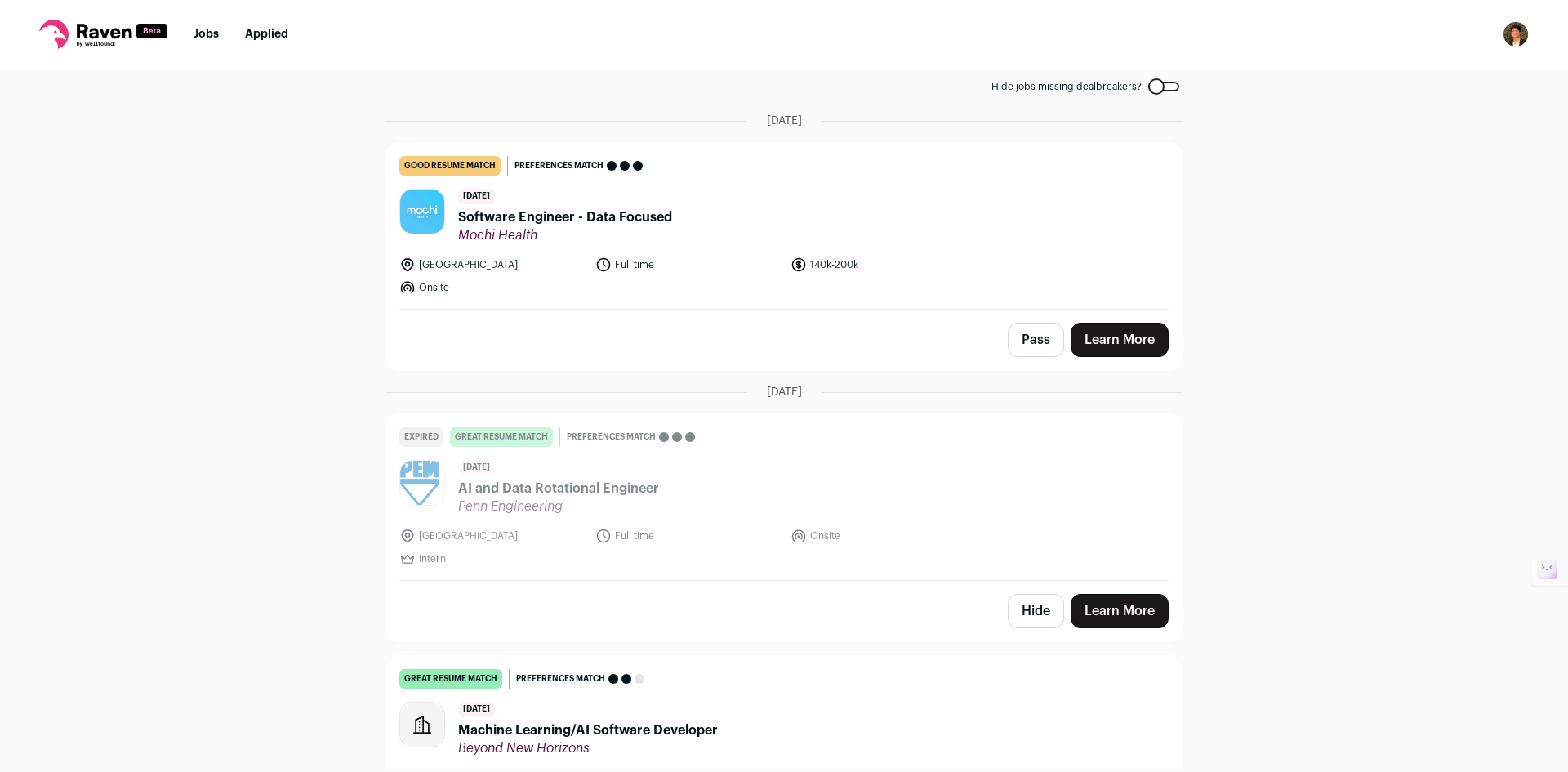
scroll to position [92, 0]
click at [1112, 342] on link "Learn More" at bounding box center [1119, 340] width 98 height 35
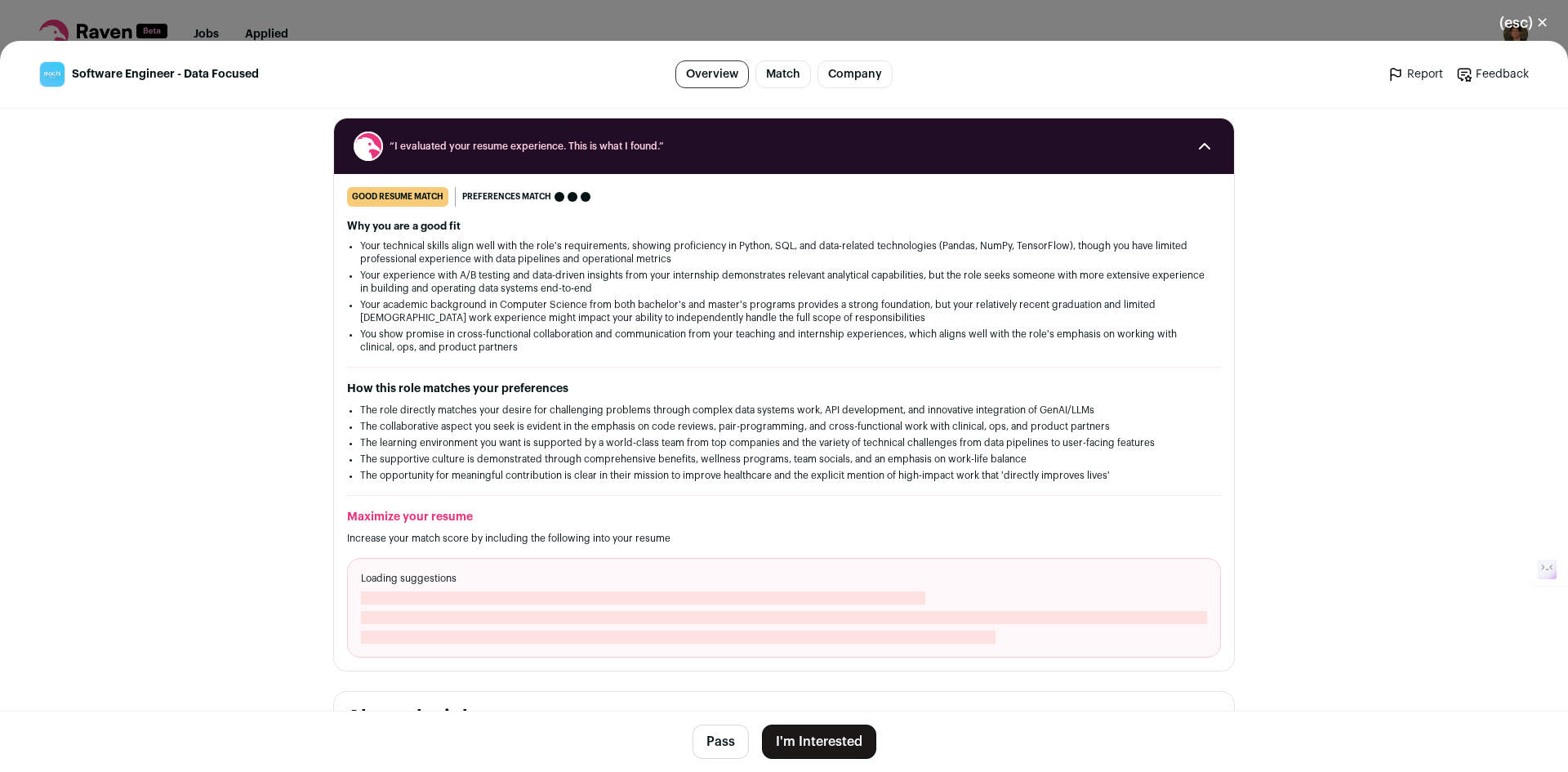
scroll to position [203, 0]
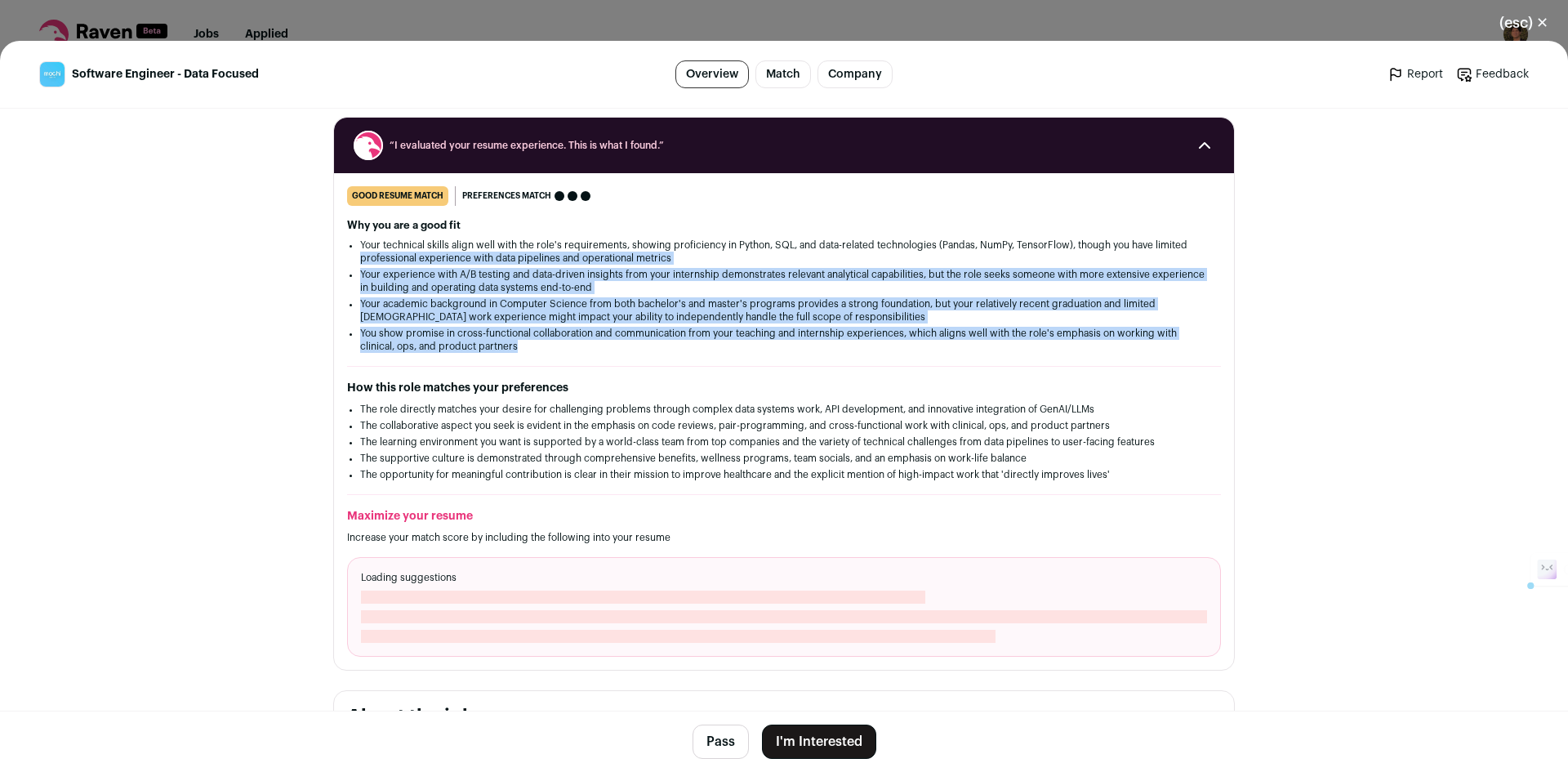
drag, startPoint x: 519, startPoint y: 348, endPoint x: 326, endPoint y: 253, distance: 215.1
click at [333, 253] on section "“I evaluated your resume experience. This is what I found.” good resume match Y…" at bounding box center [783, 393] width 901 height 554
drag, startPoint x: 326, startPoint y: 253, endPoint x: 582, endPoint y: 412, distance: 301.4
click at [582, 412] on section "“I evaluated your resume experience. This is what I found.” good resume match Y…" at bounding box center [783, 393] width 901 height 554
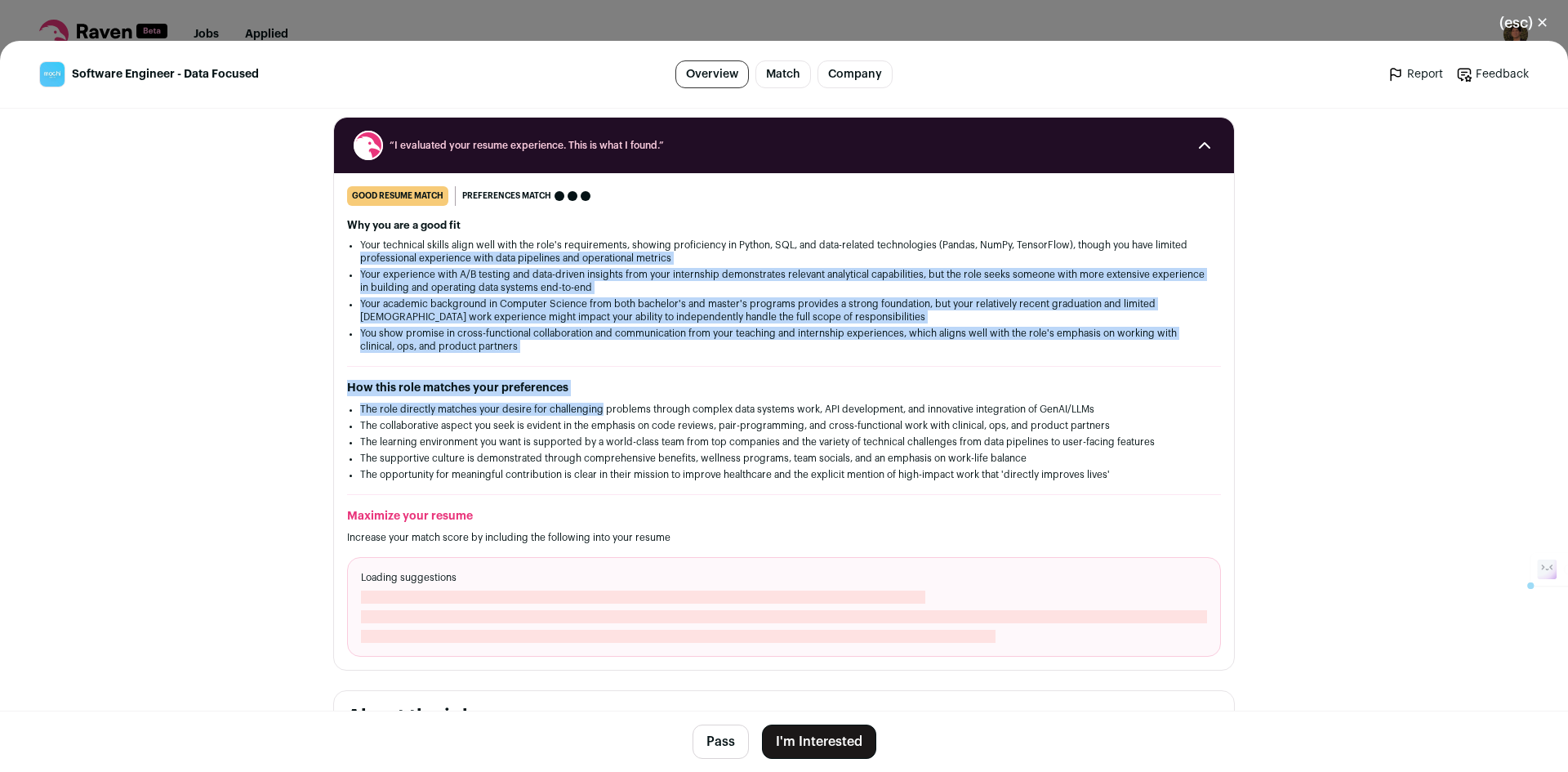
click at [582, 412] on li "The role directly matches your desire for challenging problems through complex …" at bounding box center [784, 409] width 848 height 13
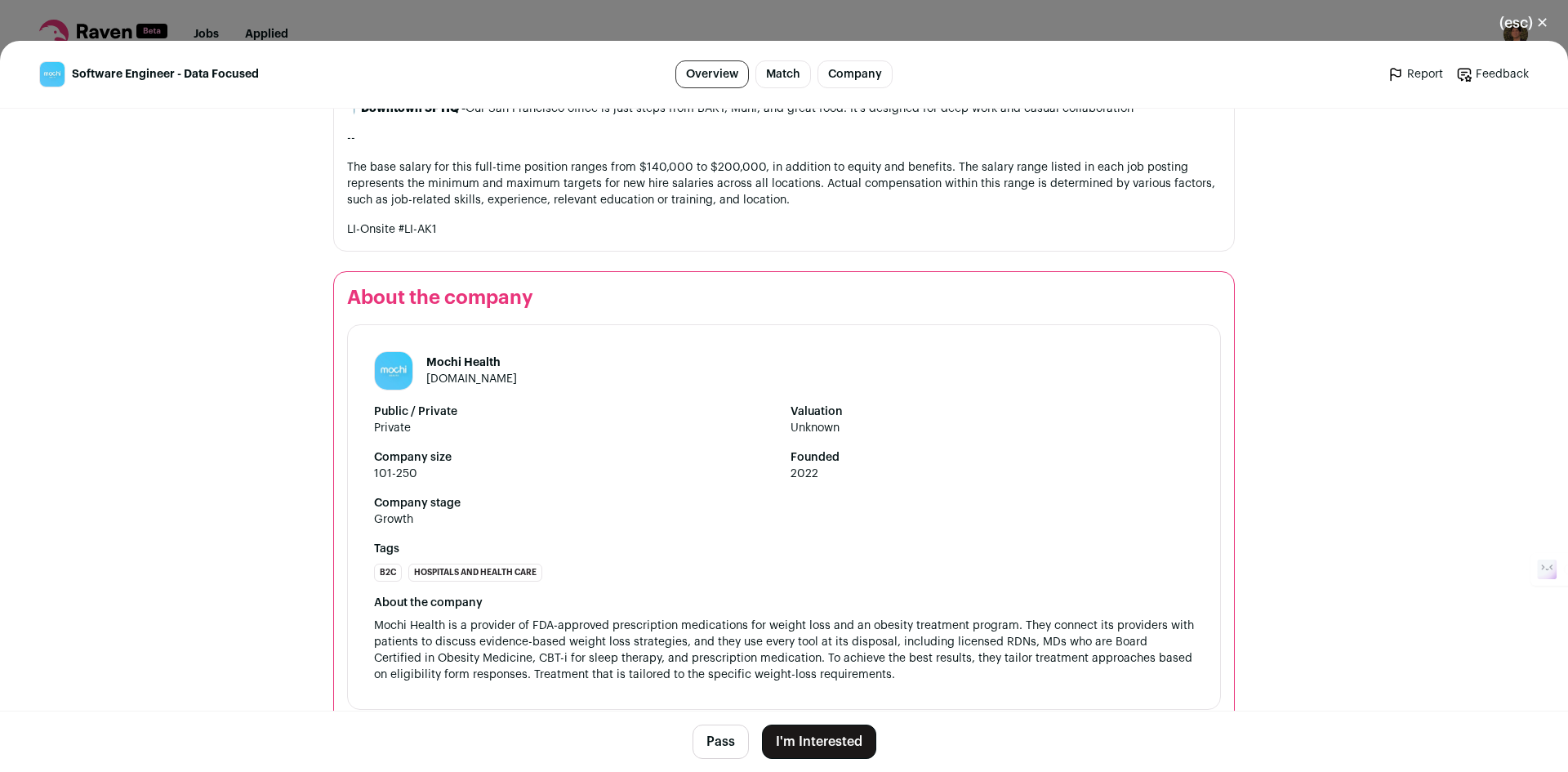
scroll to position [2043, 0]
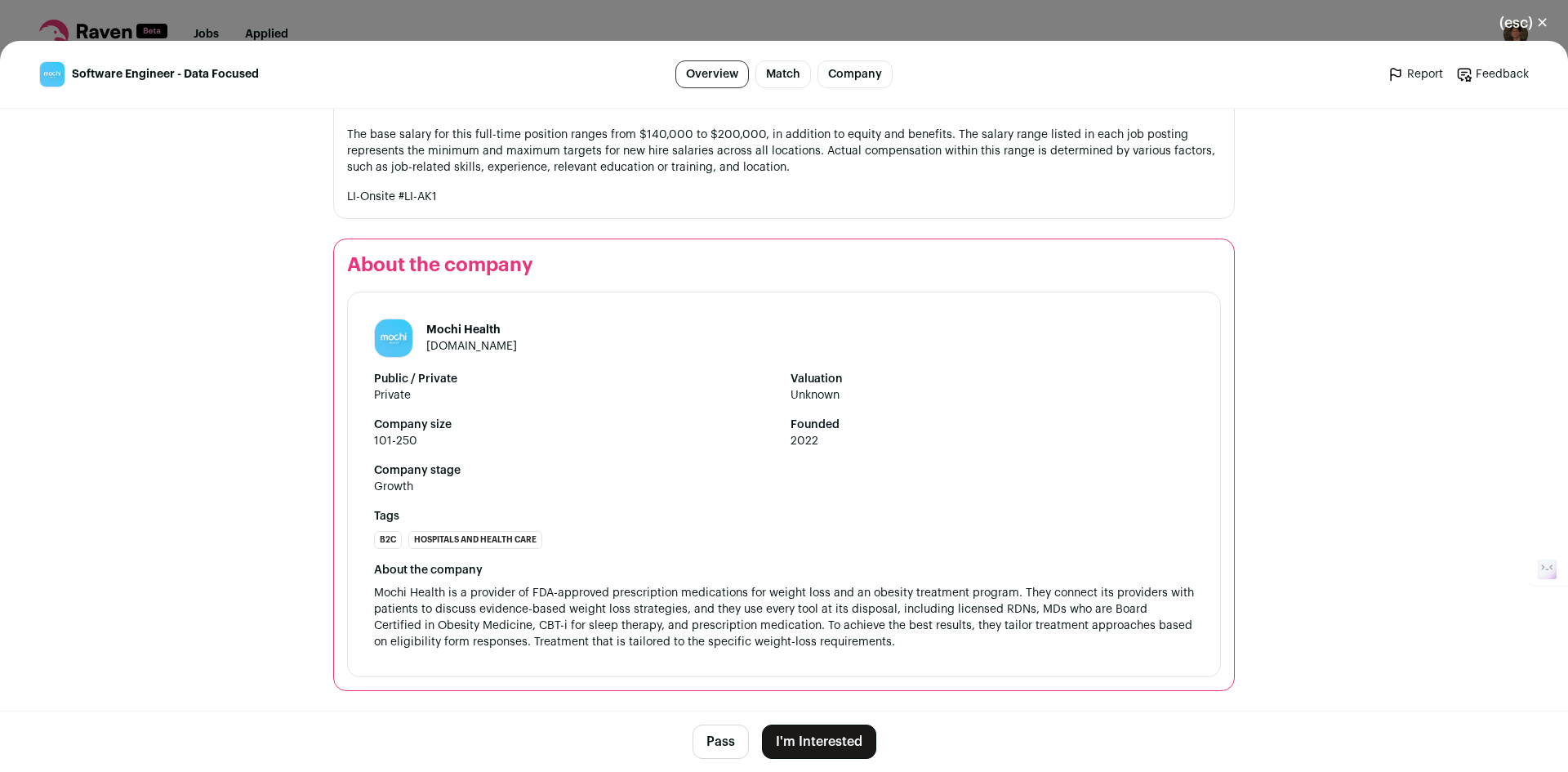
click at [826, 731] on button "I'm Interested" at bounding box center [819, 742] width 114 height 35
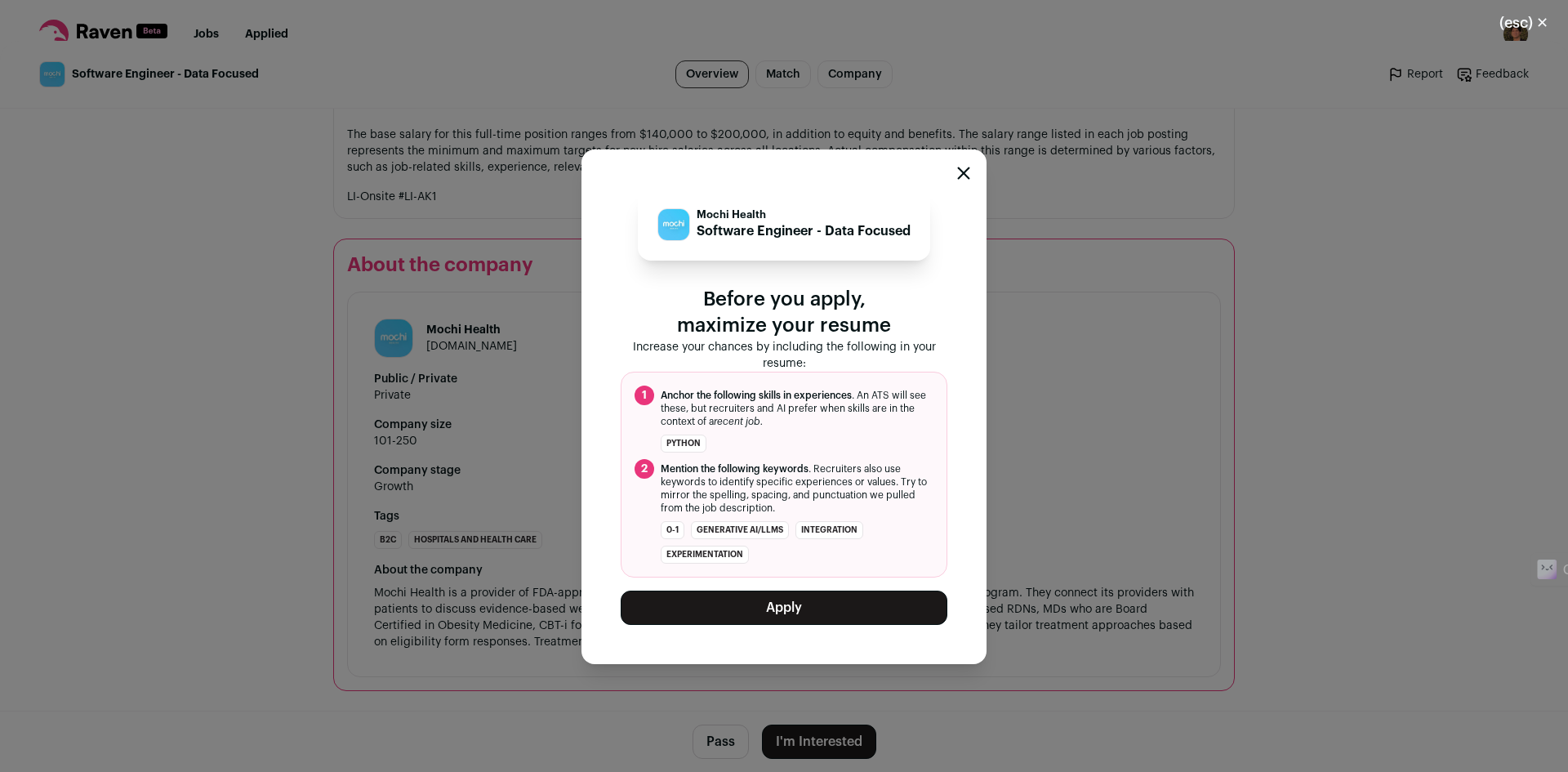
click at [885, 606] on button "Apply" at bounding box center [783, 608] width 326 height 35
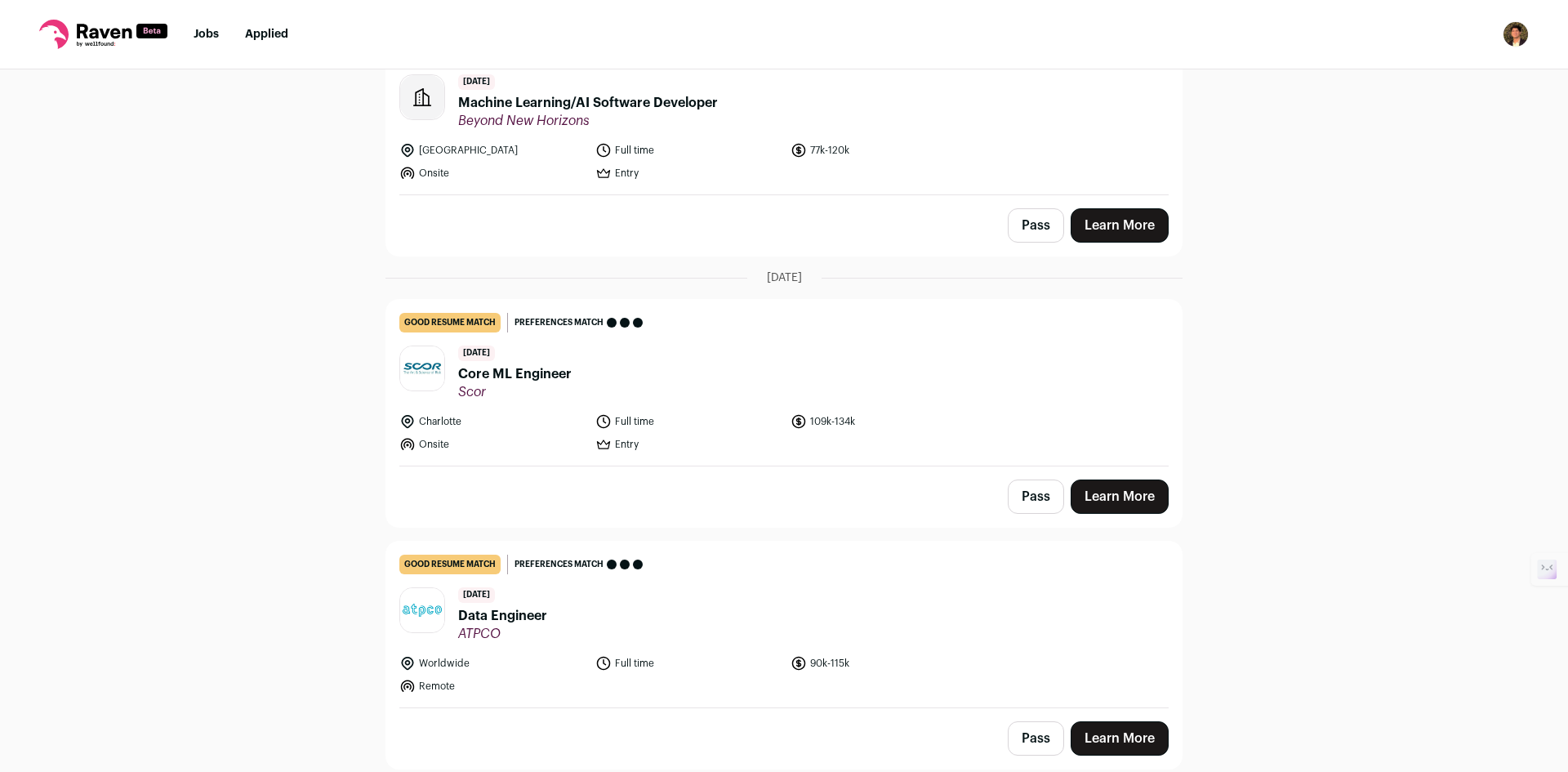
scroll to position [0, 0]
